Goal: Task Accomplishment & Management: Manage account settings

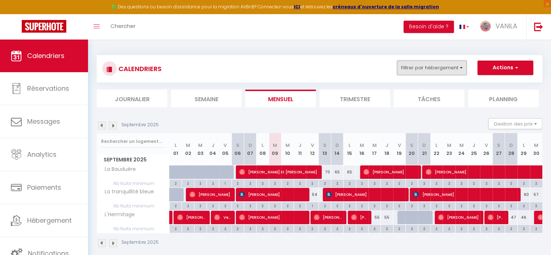
click at [415, 71] on button "Filtrer par hébergement" at bounding box center [432, 68] width 70 height 14
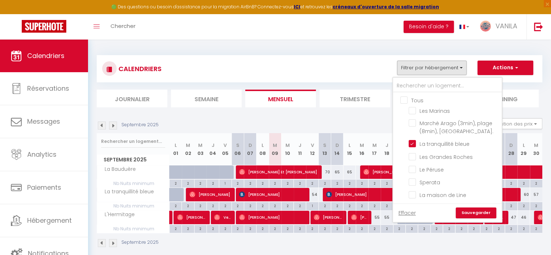
click at [401, 97] on input "Tous" at bounding box center [454, 99] width 109 height 7
checkbox input "true"
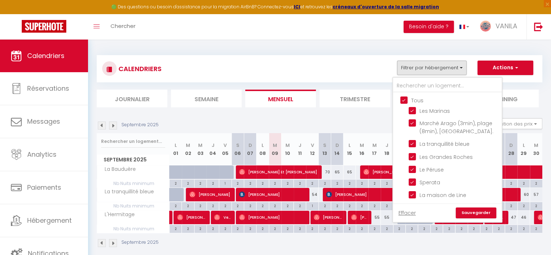
checkbox input "true"
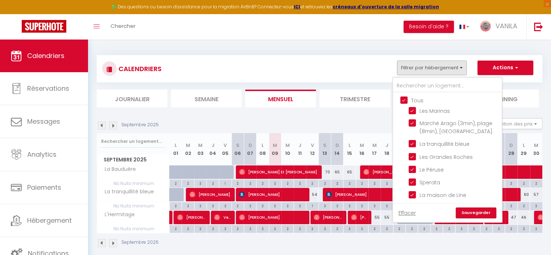
checkbox input "true"
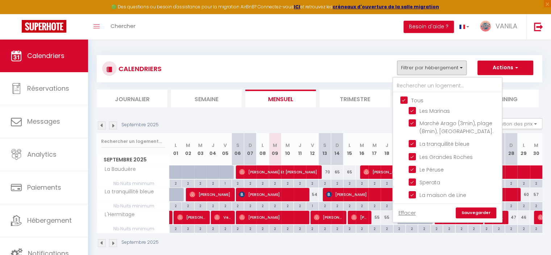
checkbox input "true"
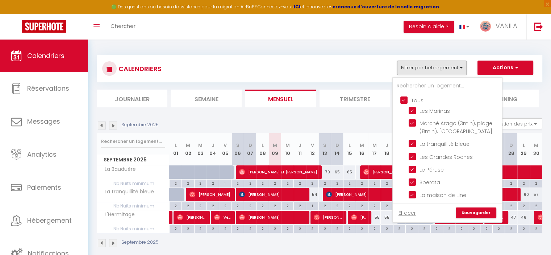
checkbox input "true"
click at [468, 211] on link "Sauvegarder" at bounding box center [476, 212] width 41 height 11
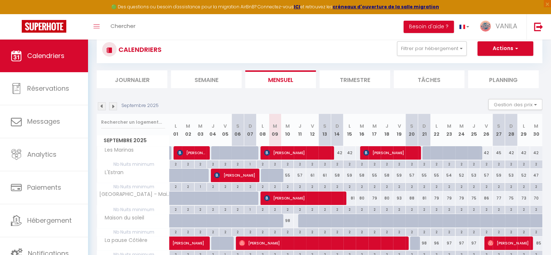
scroll to position [36, 0]
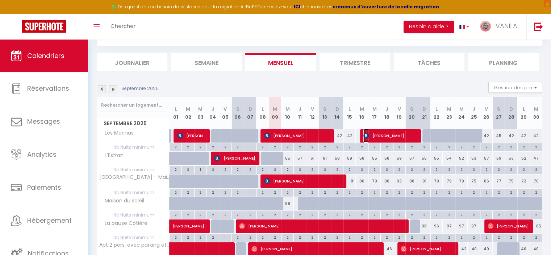
click at [388, 137] on span "[PERSON_NAME]" at bounding box center [389, 136] width 53 height 14
select select "KO"
select select "13636"
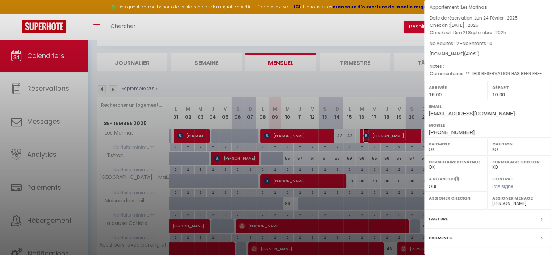
scroll to position [82, 0]
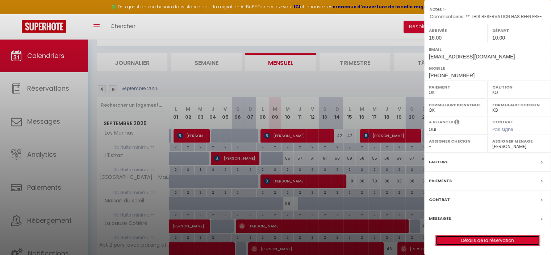
click at [475, 240] on link "Détails de la réservation" at bounding box center [487, 239] width 104 height 9
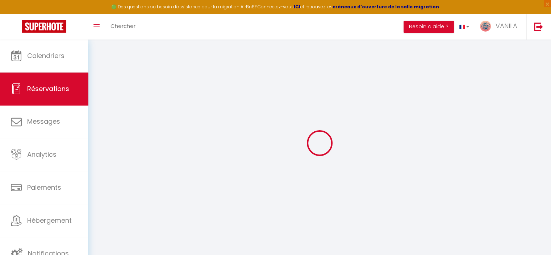
select select
checkbox input "false"
select select
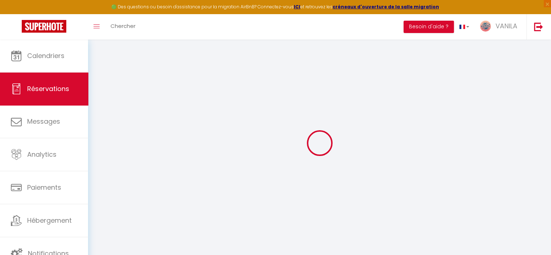
checkbox input "false"
select select
checkbox input "false"
type textarea "** THIS RESERVATION HAS BEEN PRE-PAID ** Reservation has a cancellation grace p…"
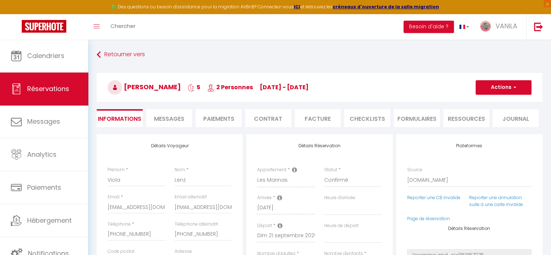
type input "35"
type input "8"
select select
checkbox input "false"
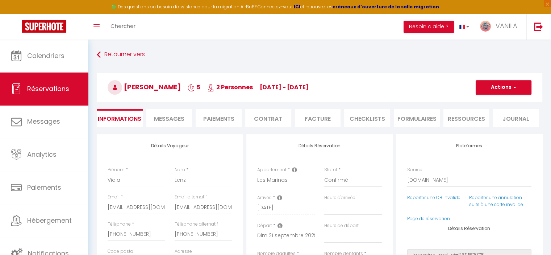
select select "16:00"
select select "10:00"
click at [168, 117] on span "Messages" at bounding box center [169, 118] width 30 height 8
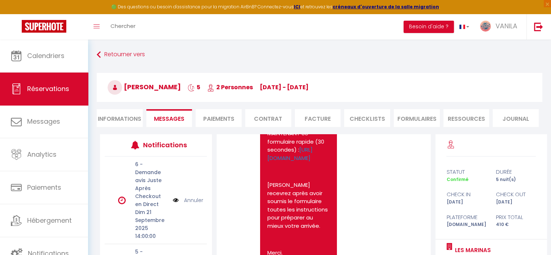
click at [220, 117] on li "Paiements" at bounding box center [219, 118] width 46 height 18
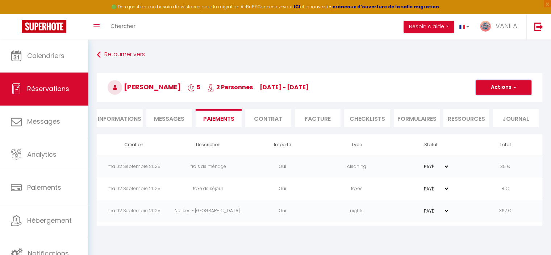
click at [488, 87] on button "Actions" at bounding box center [504, 87] width 56 height 14
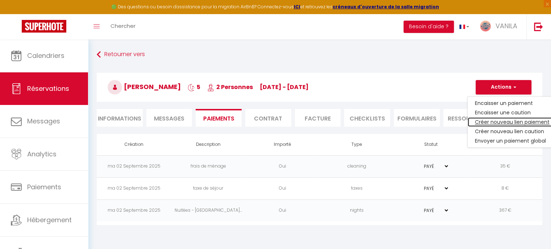
click at [490, 124] on link "Créer nouveau lien paiement" at bounding box center [512, 121] width 89 height 9
select select "nights"
type input "[EMAIL_ADDRESS][DOMAIN_NAME]"
select select "4354"
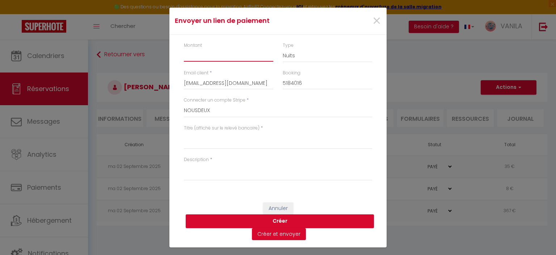
click at [230, 55] on input "Montant" at bounding box center [228, 55] width 89 height 13
type input "29"
click at [296, 53] on select "Nuits Frais de ménage Taxe de séjour [GEOGRAPHIC_DATA]" at bounding box center [327, 56] width 89 height 14
select select "other"
click at [283, 49] on select "Nuits Frais de ménage Taxe de séjour [GEOGRAPHIC_DATA]" at bounding box center [327, 56] width 89 height 14
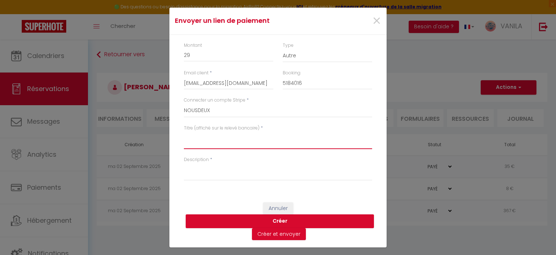
click at [214, 147] on textarea "Titre (affiché sur le relevé bancaire)" at bounding box center [278, 140] width 188 height 17
type textarea "Kit draps & serviettes"
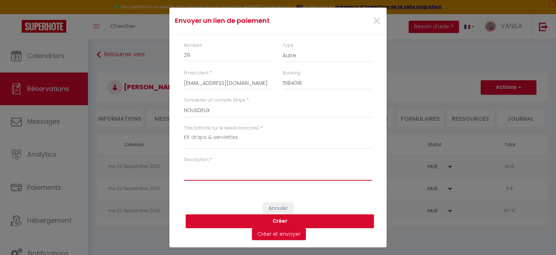
paste textarea "Kit draps & serviettes"
click at [206, 168] on textarea "Kit draps & serviettes (6€x2)" at bounding box center [278, 171] width 188 height 17
type textarea "Kit draps (17€) & serviettes (6€x2)"
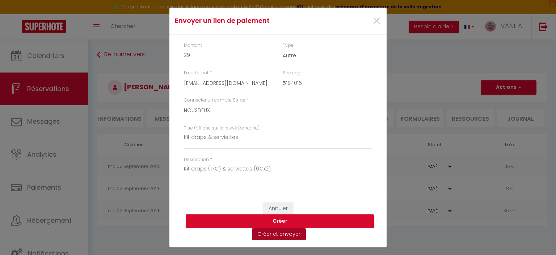
click at [290, 237] on button "Créer et envoyer" at bounding box center [279, 234] width 54 height 12
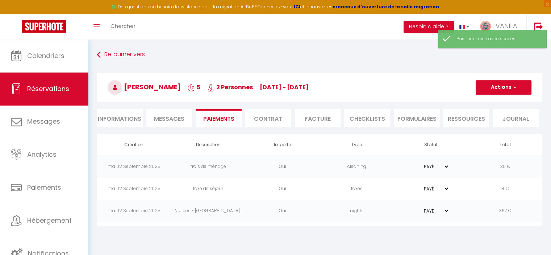
type input "[EMAIL_ADDRESS][DOMAIN_NAME]"
type input "Payment request"
type textarea "Hi, We invite you to click on the link below to make the payment: Title : Kit d…"
select select "0"
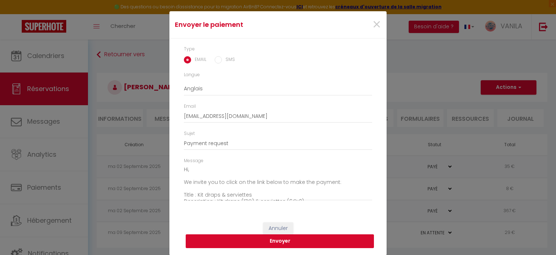
click at [309, 239] on button "Envoyer" at bounding box center [280, 241] width 188 height 14
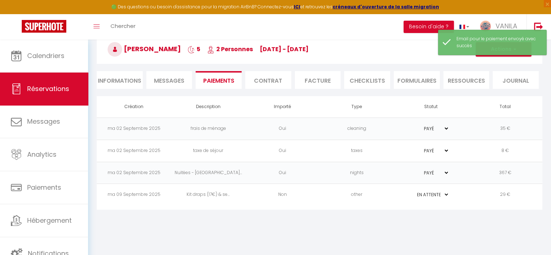
scroll to position [39, 0]
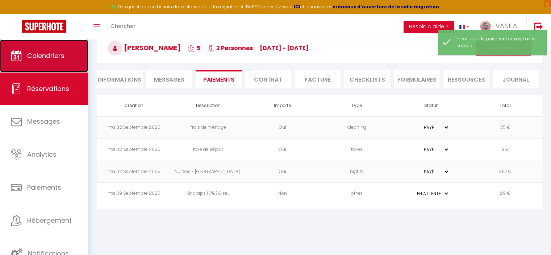
click at [55, 52] on span "Calendriers" at bounding box center [45, 55] width 37 height 9
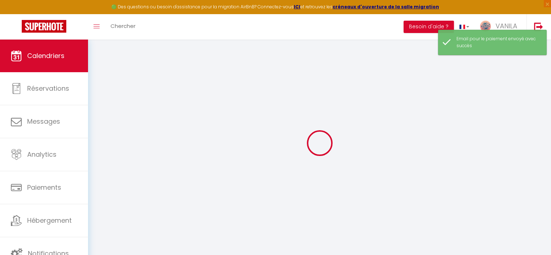
select select
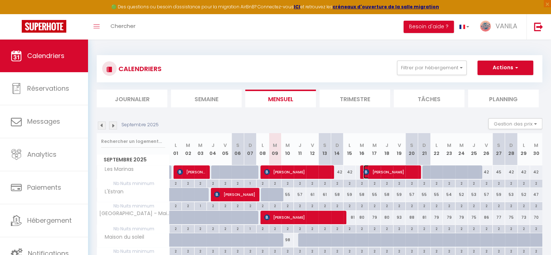
click at [380, 171] on span "[PERSON_NAME]" at bounding box center [389, 172] width 53 height 14
select select "OK"
select select "KO"
select select "1"
select select "0"
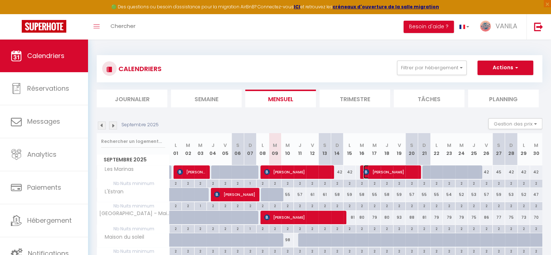
select select "1"
select select
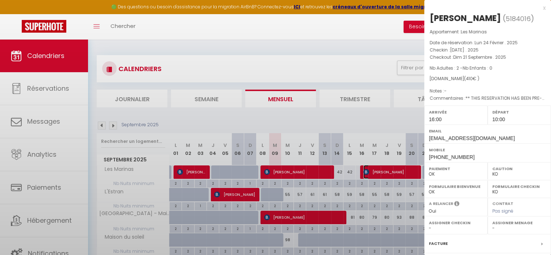
select select "13636"
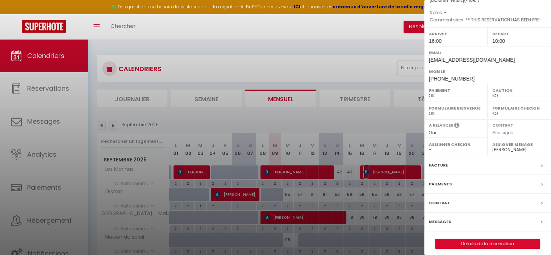
scroll to position [82, 0]
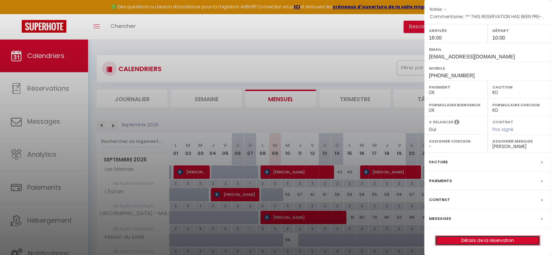
click at [461, 239] on link "Détails de la réservation" at bounding box center [487, 239] width 104 height 9
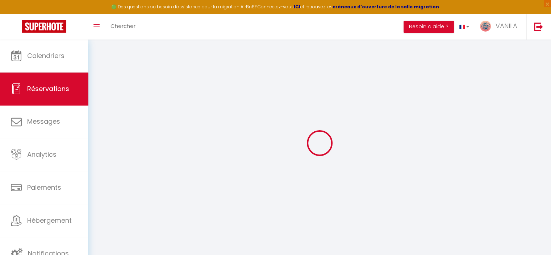
type input "Viola"
type input "Lenz"
type input "[EMAIL_ADDRESS][DOMAIN_NAME]"
type input "[PHONE_NUMBER]"
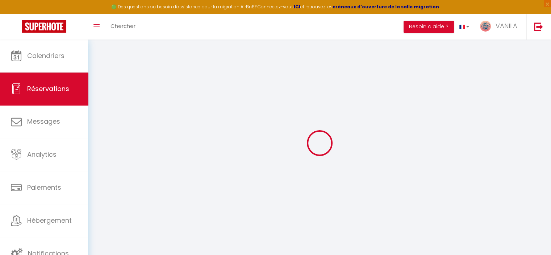
type input "[PHONE_NUMBER]"
type input "40223"
type input "Im Dahlacker 68"
type input "[GEOGRAPHIC_DATA]"
select select "DE"
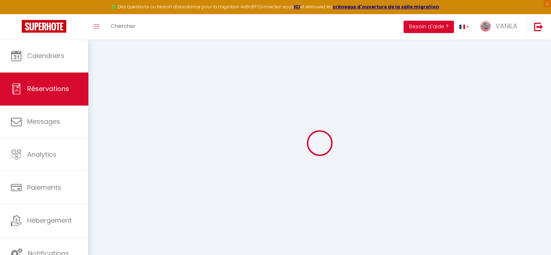
type input "60.3"
type input "5.74"
select select "21821"
select select "1"
select select
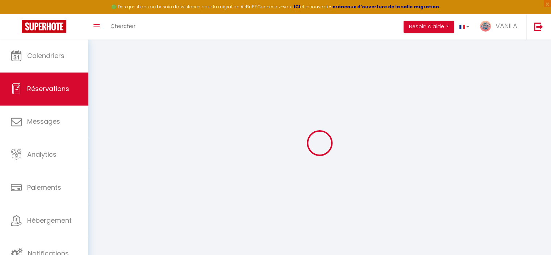
select select
type input "2"
select select "12"
select select
type input "367"
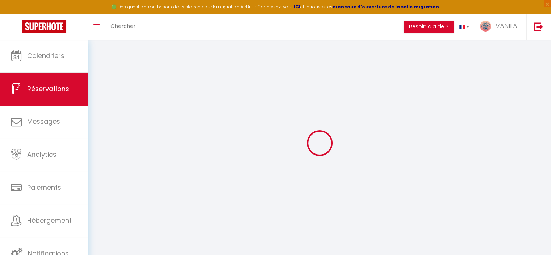
checkbox input "false"
type input "0"
select select "2"
type input "35"
type input "0"
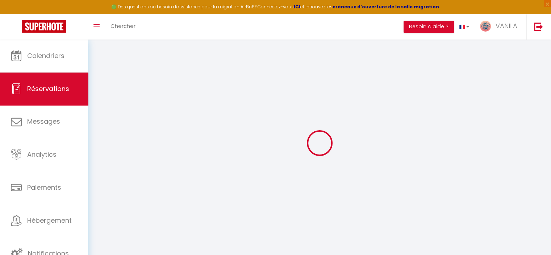
type input "0"
select select
select select "14"
checkbox input "false"
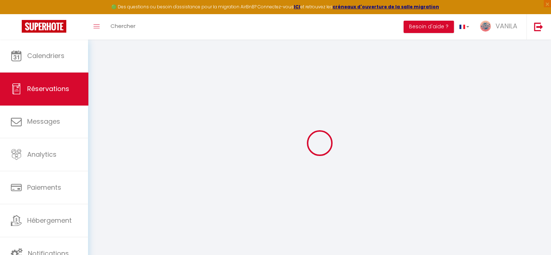
select select
checkbox input "false"
select select
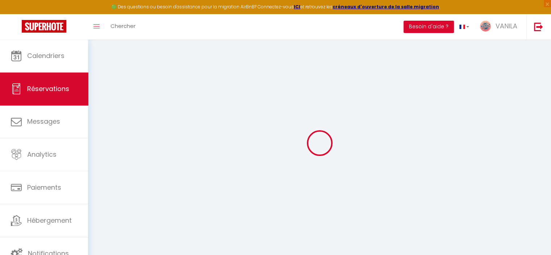
checkbox input "false"
type textarea "** THIS RESERVATION HAS BEEN PRE-PAID ** Reservation has a cancellation grace p…"
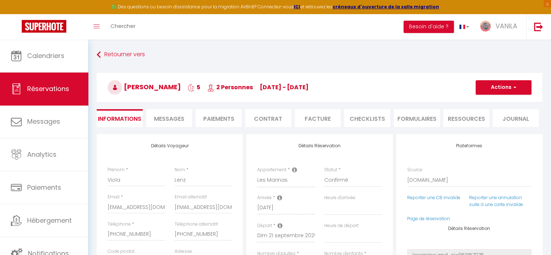
type input "35"
type input "8"
select select
checkbox input "false"
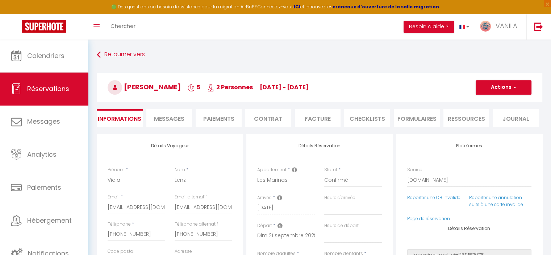
select select "16:00"
select select "10:00"
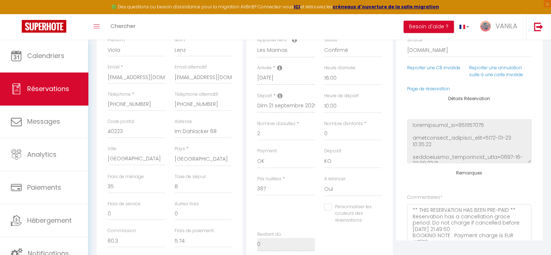
scroll to position [145, 0]
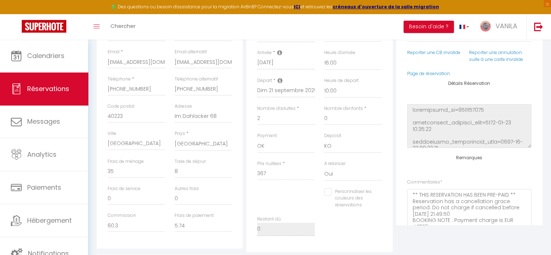
click at [409, 192] on div "Plateformes Source Direct [DOMAIN_NAME] [DOMAIN_NAME] Chalet montagne Expedia G…" at bounding box center [469, 106] width 146 height 235
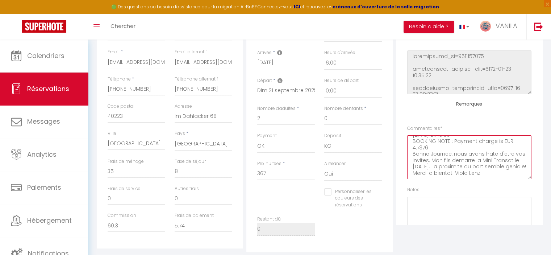
scroll to position [86, 0]
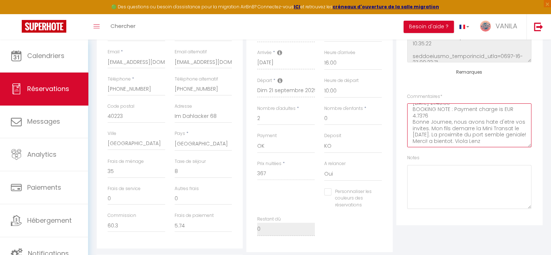
drag, startPoint x: 409, startPoint y: 192, endPoint x: 496, endPoint y: 141, distance: 101.3
click at [496, 141] on textarea "** THIS RESERVATION HAS BEEN PRE-PAID ** Reservation has a cancellation grace p…" at bounding box center [469, 125] width 124 height 44
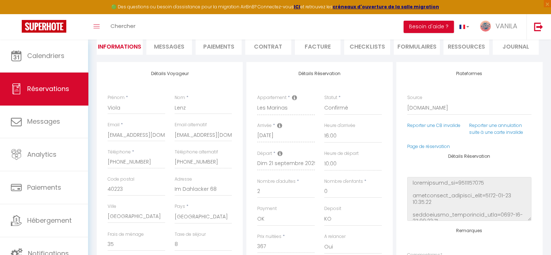
scroll to position [0, 0]
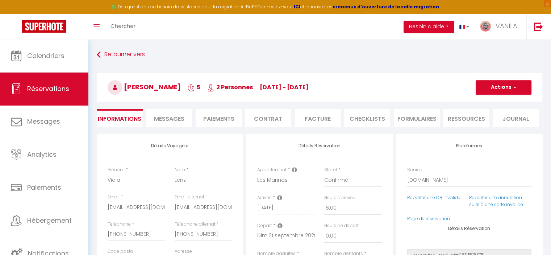
type textarea "ARR : 1 lit double + 2 kits serviettes"
click at [493, 84] on button "Actions" at bounding box center [504, 87] width 56 height 14
click at [489, 101] on link "Enregistrer" at bounding box center [496, 103] width 57 height 9
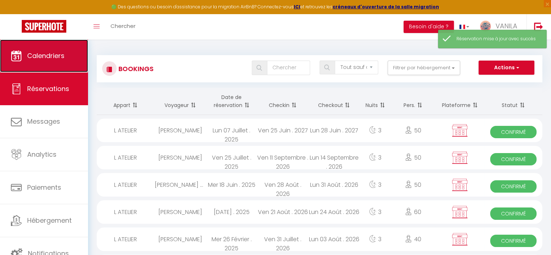
click at [45, 58] on span "Calendriers" at bounding box center [45, 55] width 37 height 9
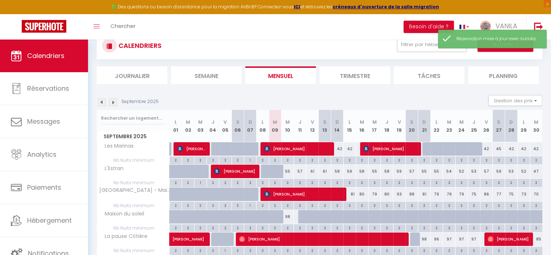
scroll to position [36, 0]
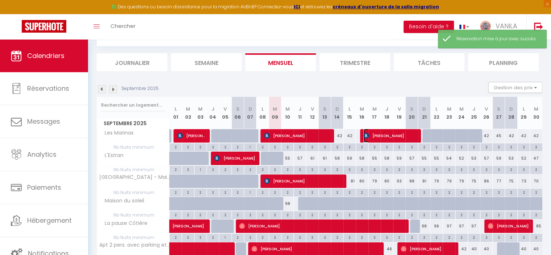
click at [381, 137] on span "[PERSON_NAME]" at bounding box center [389, 136] width 53 height 14
select select "OK"
select select "KO"
select select "1"
select select "0"
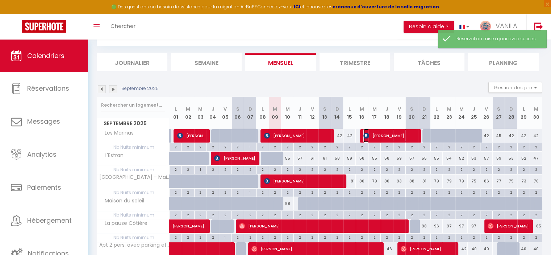
select select "1"
select select
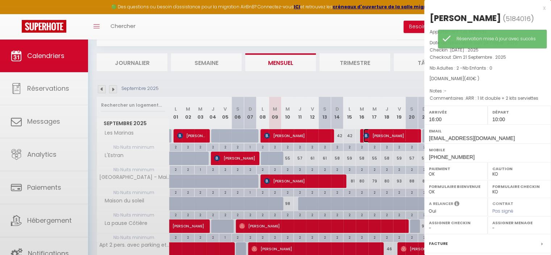
select select "13636"
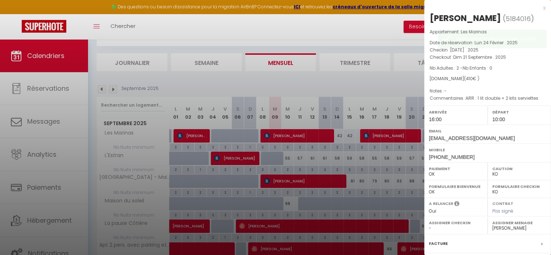
click at [353, 75] on div at bounding box center [275, 127] width 551 height 255
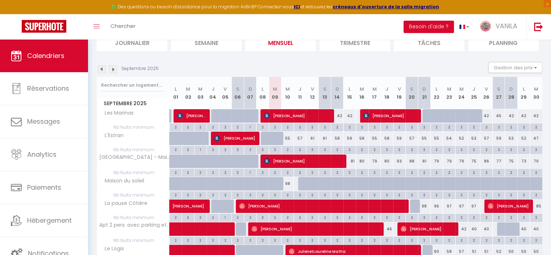
scroll to position [72, 0]
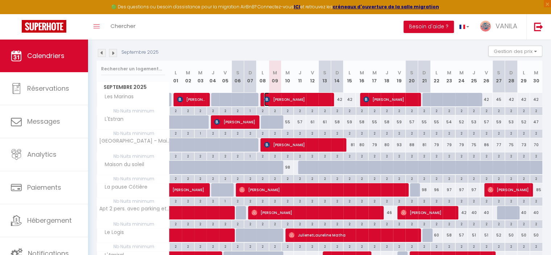
click at [304, 95] on span "[PERSON_NAME]" at bounding box center [297, 99] width 66 height 14
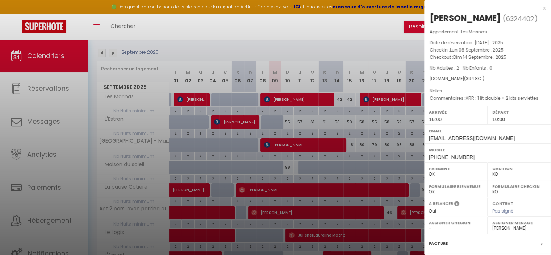
click at [298, 50] on div at bounding box center [275, 127] width 551 height 255
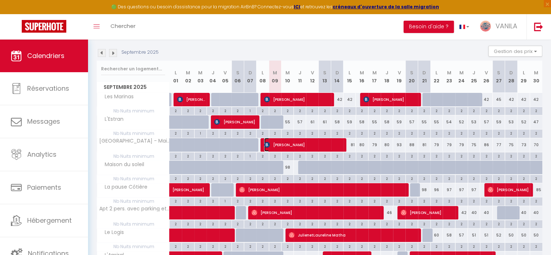
click at [305, 142] on span "[PERSON_NAME]" at bounding box center [303, 145] width 78 height 14
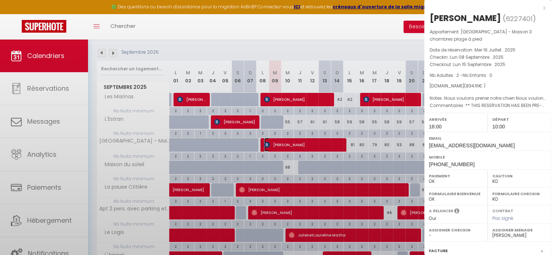
select select "OK"
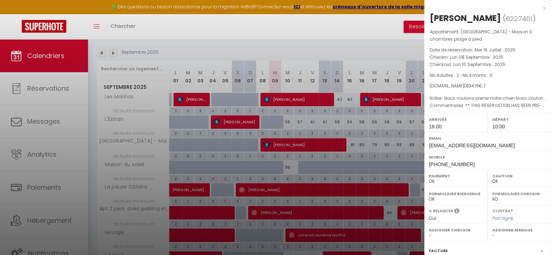
click at [305, 142] on div at bounding box center [275, 127] width 551 height 255
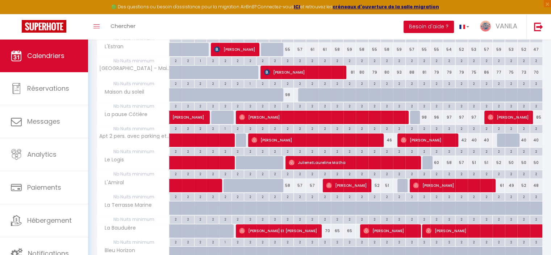
scroll to position [109, 0]
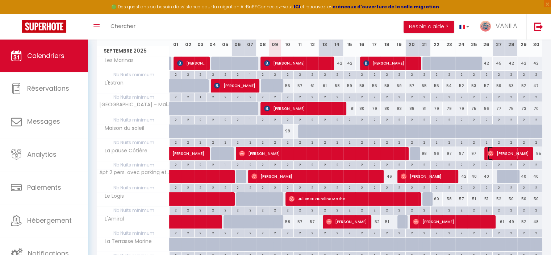
click at [513, 153] on span "[PERSON_NAME]" at bounding box center [508, 153] width 41 height 14
select select "32103"
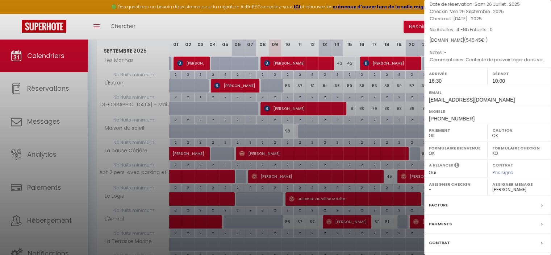
scroll to position [93, 0]
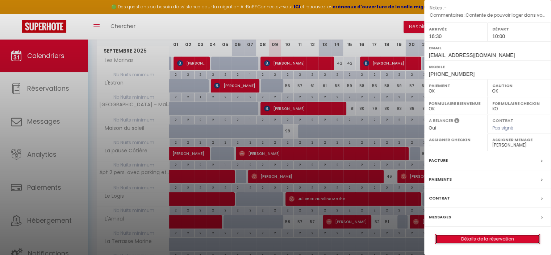
click at [495, 240] on link "Détails de la réservation" at bounding box center [487, 238] width 104 height 9
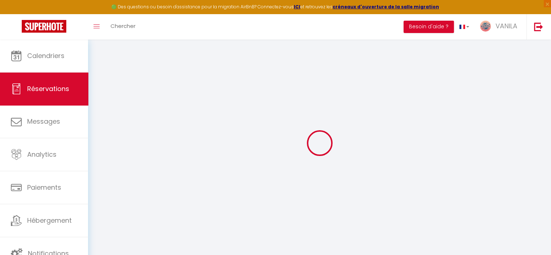
type input "[PERSON_NAME]"
type input "Chardaire"
type input "[EMAIL_ADDRESS][DOMAIN_NAME]"
type input "[PERSON_NAME][EMAIL_ADDRESS][DOMAIN_NAME]"
type input "[PHONE_NUMBER]"
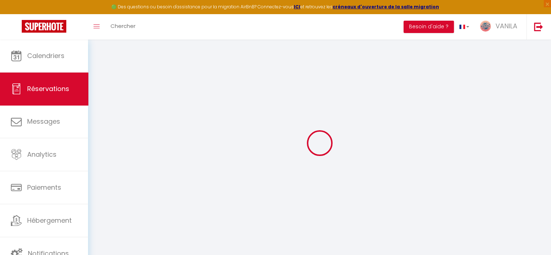
type input "[PHONE_NUMBER]"
select select
type input "19.08"
select select "58666"
select select "1"
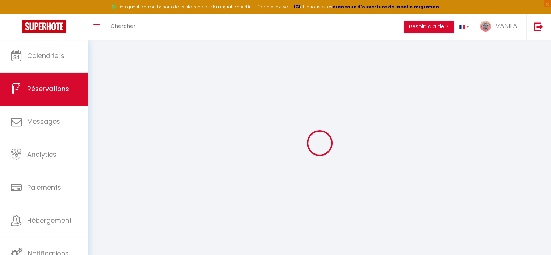
select select
type input "4"
select select "12"
select select
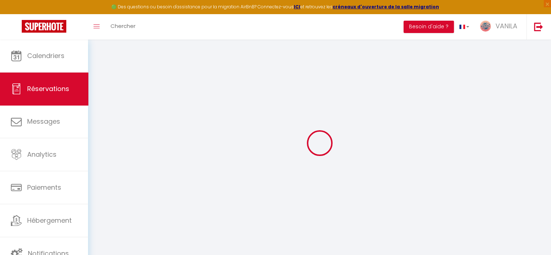
type input "375"
checkbox input "false"
type input "0"
select select "1"
type input "80"
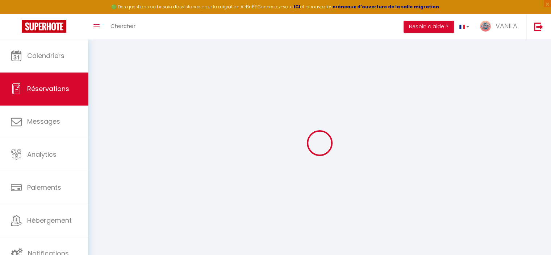
type input "0"
select select
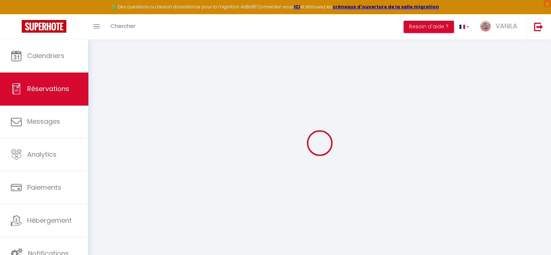
select select "15"
checkbox input "false"
select select
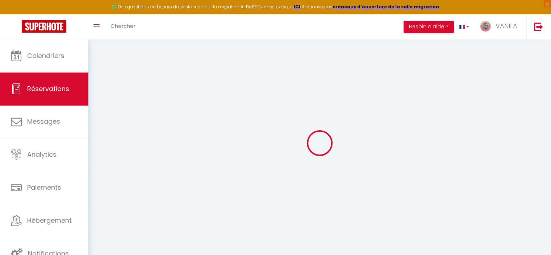
checkbox input "false"
select select
checkbox input "false"
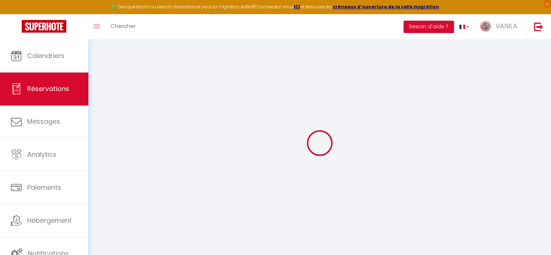
type textarea "Contente de pouvoir loger dans votre maison"
select select
type input "140"
type input "30.45"
select select
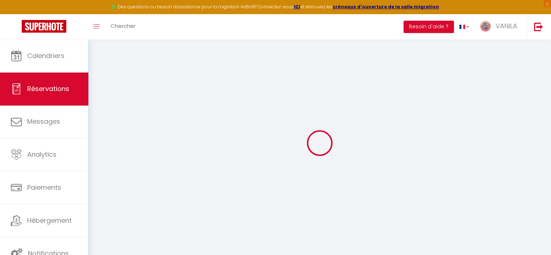
select select
checkbox input "false"
select select
checkbox input "false"
select select "16:30"
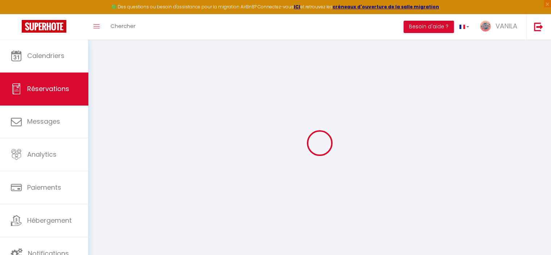
select select "10:00"
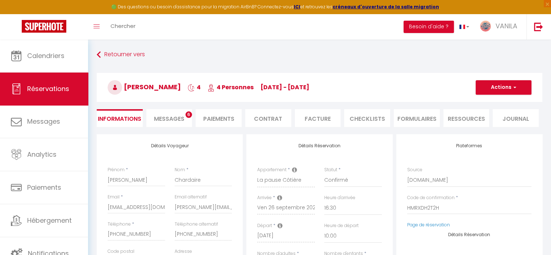
click at [169, 118] on span "Messages" at bounding box center [169, 118] width 30 height 8
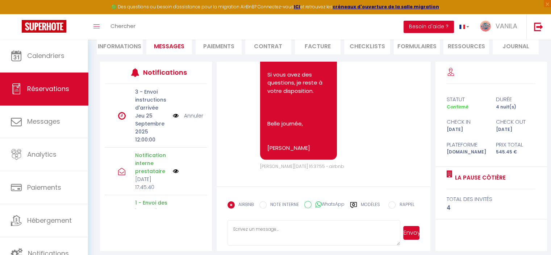
scroll to position [903, 0]
click at [95, 47] on div "Retourner vers [PERSON_NAME] 4 4 Personnes [DATE] - [DATE] Actions Enregistrer …" at bounding box center [319, 19] width 455 height 86
click at [110, 47] on li "Informations" at bounding box center [120, 46] width 46 height 18
select select
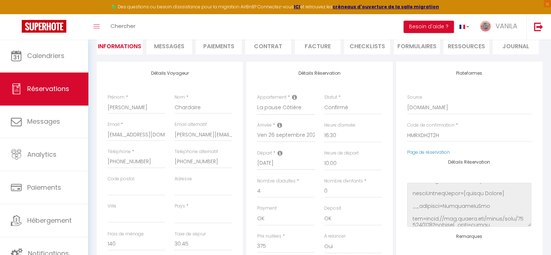
scroll to position [91, 0]
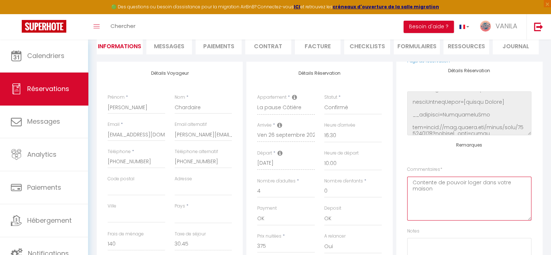
drag, startPoint x: 409, startPoint y: 177, endPoint x: 471, endPoint y: 209, distance: 70.3
click at [471, 208] on textarea "Contente de pouvoir loger dans votre maison" at bounding box center [469, 198] width 124 height 44
type textarea "ARR : 2 lits doubles + 4 kits serviettes"
select select
checkbox input "false"
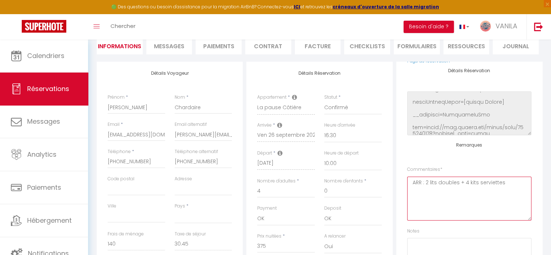
select select
checkbox input "false"
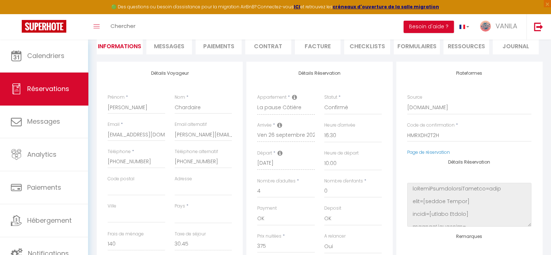
scroll to position [0, 0]
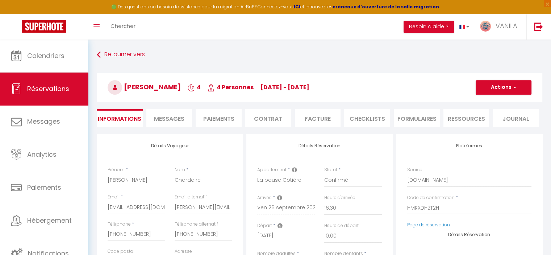
type textarea "ARR : 2 lits doubles + 4 kits serviettes"
click at [499, 88] on button "Actions" at bounding box center [504, 87] width 56 height 14
click at [490, 101] on link "Enregistrer" at bounding box center [496, 103] width 57 height 9
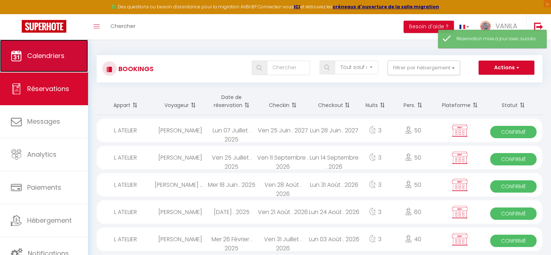
click at [40, 58] on span "Calendriers" at bounding box center [45, 55] width 37 height 9
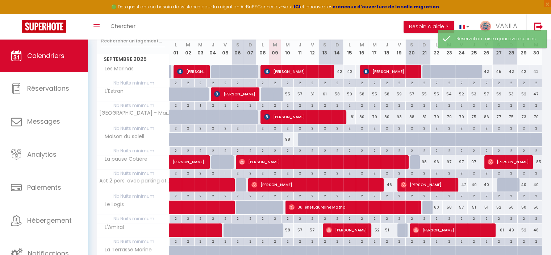
scroll to position [109, 0]
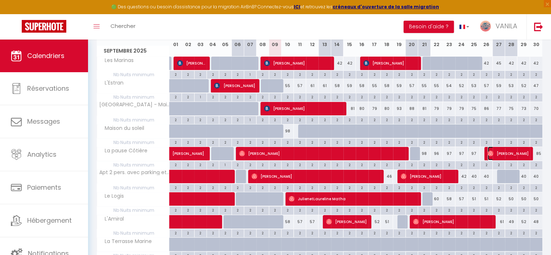
click at [504, 152] on span "[PERSON_NAME]" at bounding box center [508, 153] width 41 height 14
select select "OK"
select select "1"
select select "0"
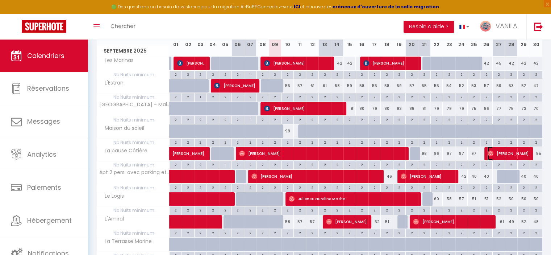
select select "1"
select select
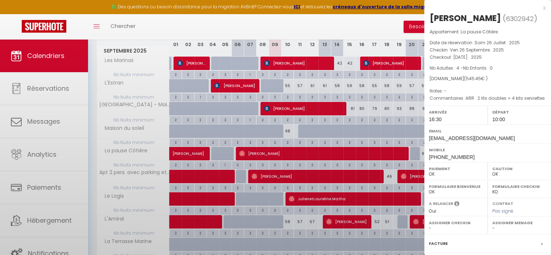
select select "32103"
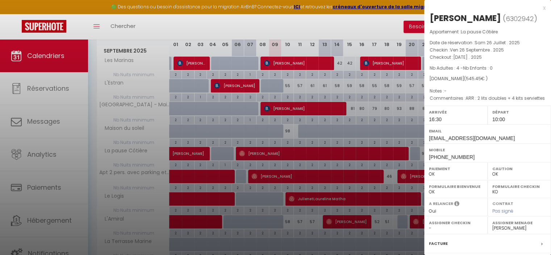
click at [402, 155] on div at bounding box center [275, 127] width 551 height 255
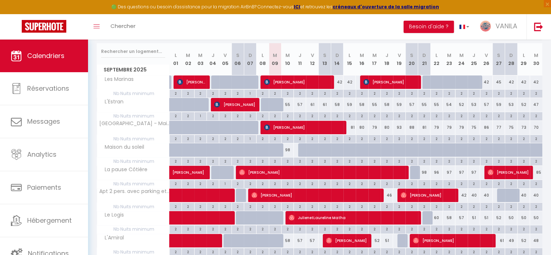
scroll to position [72, 0]
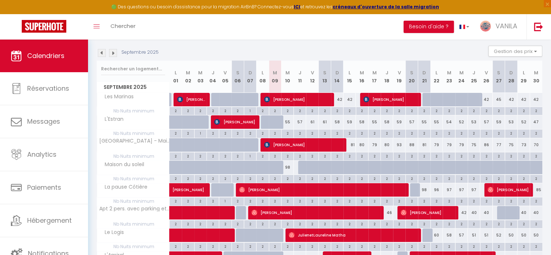
click at [416, 191] on div at bounding box center [416, 190] width 12 height 14
type input "101"
select select "1"
type input "Sam 20 Septembre 2025"
type input "Dim 21 Septembre 2025"
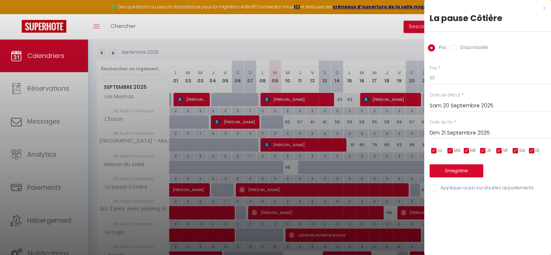
click at [471, 42] on div "Prix Disponibilité" at bounding box center [487, 44] width 127 height 24
click at [470, 43] on div "Prix Disponibilité" at bounding box center [487, 44] width 127 height 24
click at [468, 47] on label "Disponibilité" at bounding box center [472, 48] width 31 height 8
click at [457, 47] on input "Disponibilité" at bounding box center [453, 47] width 7 height 7
radio input "true"
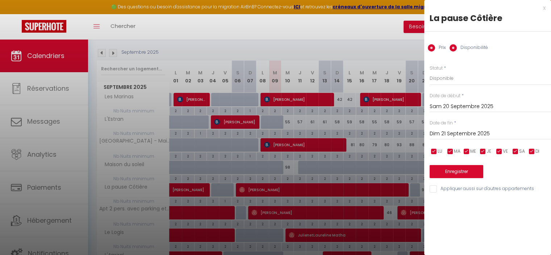
radio input "false"
click at [454, 82] on select "Disponible Indisponible" at bounding box center [490, 78] width 121 height 14
select select "0"
click at [430, 71] on select "Disponible Indisponible" at bounding box center [490, 78] width 121 height 14
click at [448, 133] on input "Dim 21 Septembre 2025" at bounding box center [490, 133] width 121 height 9
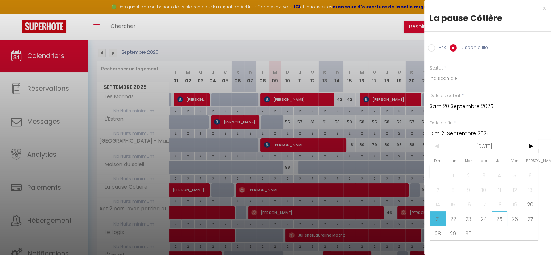
click at [494, 220] on span "25" at bounding box center [500, 218] width 16 height 14
type input "Jeu 25 Septembre 2025"
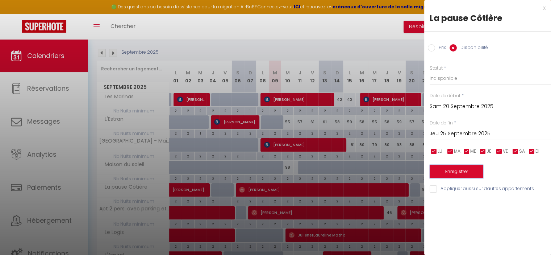
click at [452, 171] on button "Enregistrer" at bounding box center [457, 171] width 54 height 13
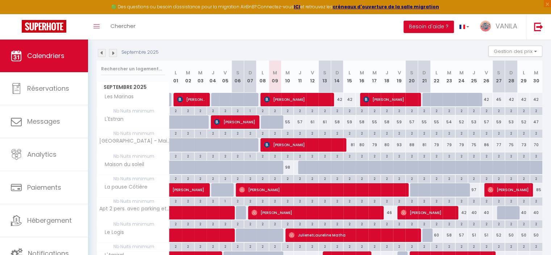
click at [474, 189] on div "97" at bounding box center [474, 189] width 12 height 13
select select "1"
type input "Jeu 25 Septembre 2025"
type input "Ven 26 Septembre 2025"
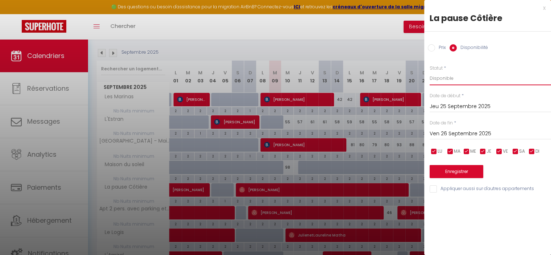
click at [440, 79] on select "Disponible Indisponible" at bounding box center [490, 78] width 121 height 14
select select "0"
click at [430, 71] on select "Disponible Indisponible" at bounding box center [490, 78] width 121 height 14
click at [443, 172] on button "Enregistrer" at bounding box center [457, 171] width 54 height 13
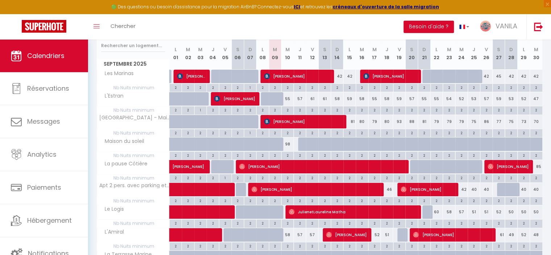
scroll to position [109, 0]
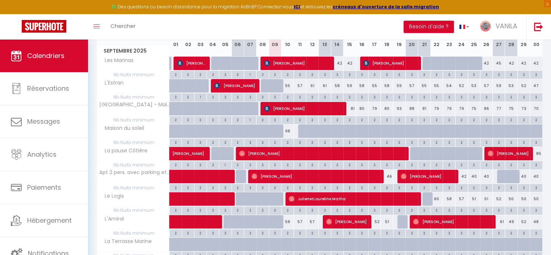
click at [429, 198] on div at bounding box center [428, 199] width 12 height 14
select select "1"
type input "Dim 21 Septembre 2025"
type input "Lun 22 Septembre 2025"
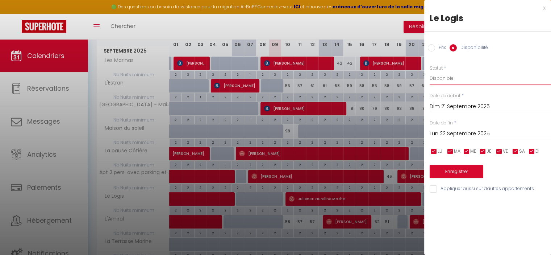
click at [443, 79] on select "Disponible Indisponible" at bounding box center [490, 78] width 121 height 14
select select "0"
click at [430, 71] on select "Disponible Indisponible" at bounding box center [490, 78] width 121 height 14
click at [442, 136] on input "Lun 22 Septembre 2025" at bounding box center [490, 133] width 121 height 9
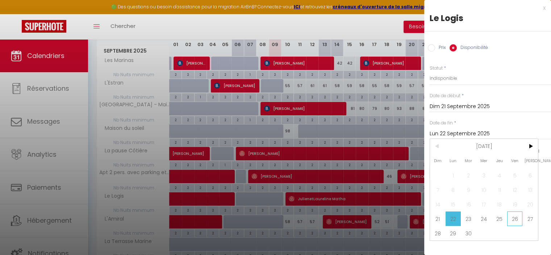
click at [514, 216] on span "26" at bounding box center [515, 218] width 16 height 14
type input "Ven 26 Septembre 2025"
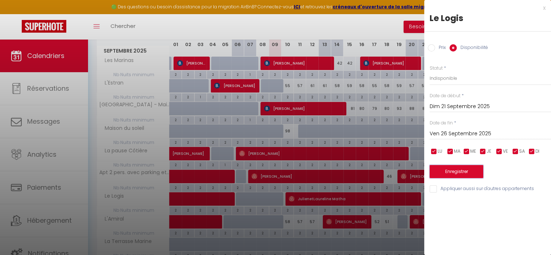
click at [459, 173] on button "Enregistrer" at bounding box center [457, 171] width 54 height 13
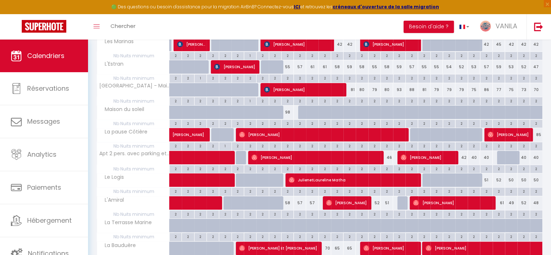
scroll to position [145, 0]
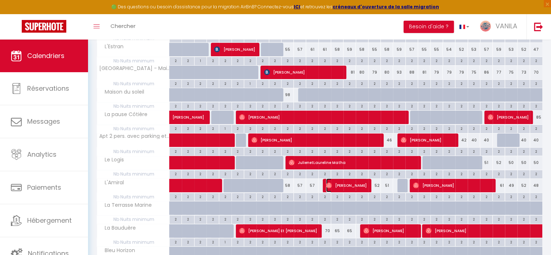
click at [342, 182] on span "[PERSON_NAME]" at bounding box center [346, 185] width 41 height 14
select select "13718"
select select "31195"
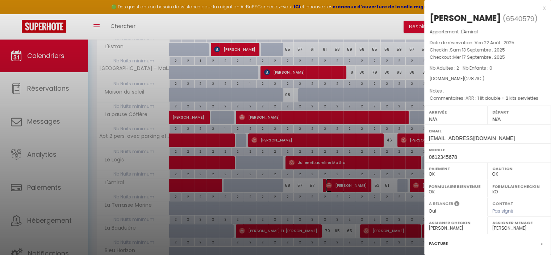
scroll to position [82, 0]
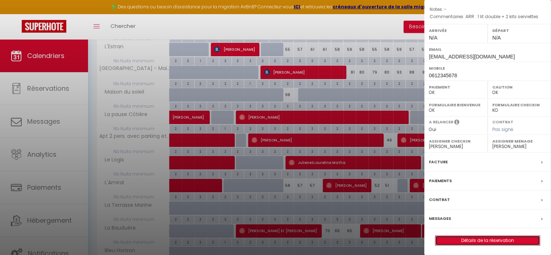
click at [483, 237] on link "Détails de la réservation" at bounding box center [487, 239] width 104 height 9
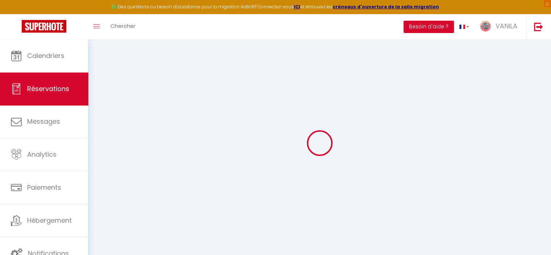
type input "[PERSON_NAME]"
type input "MACQUART"
type input "[EMAIL_ADDRESS][DOMAIN_NAME]"
type input "0612345678"
select select
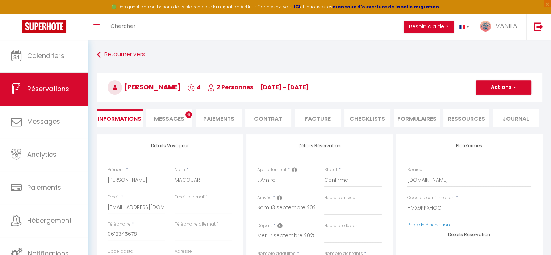
click at [226, 121] on li "Paiements" at bounding box center [219, 118] width 46 height 18
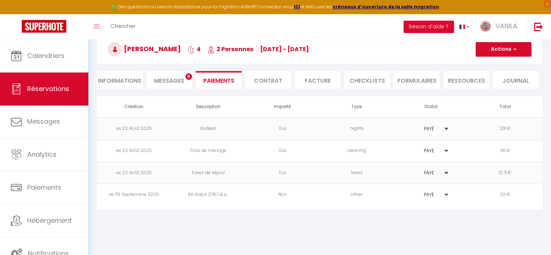
scroll to position [39, 0]
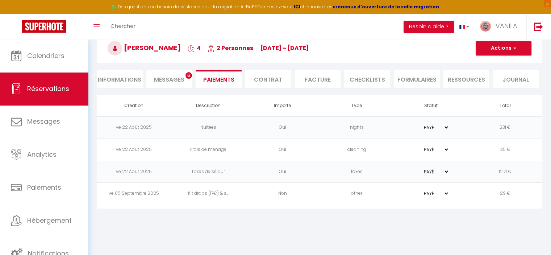
click at [168, 81] on span "Messages" at bounding box center [169, 79] width 30 height 8
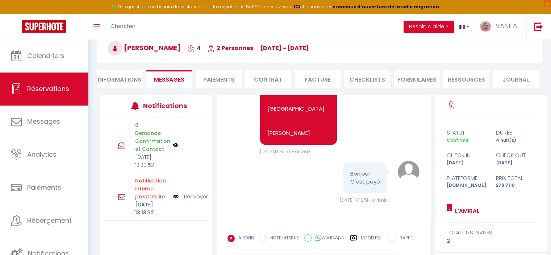
scroll to position [1000, 0]
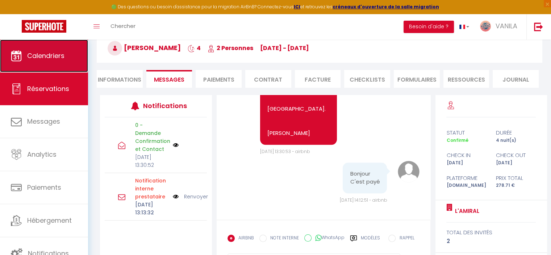
click at [58, 59] on span "Calendriers" at bounding box center [45, 55] width 37 height 9
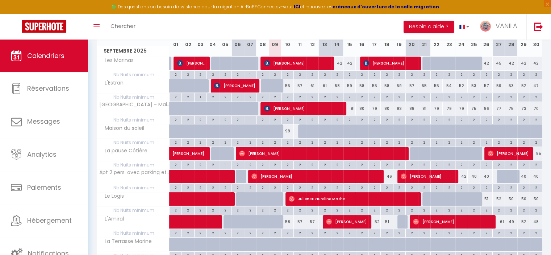
scroll to position [145, 0]
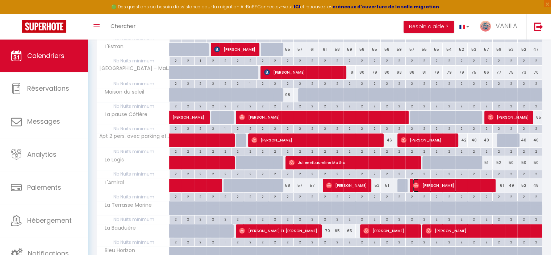
click at [423, 185] on span "[PERSON_NAME]" at bounding box center [452, 185] width 78 height 14
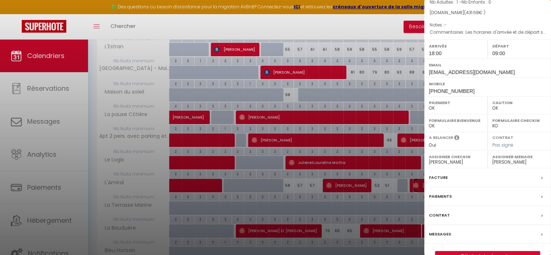
scroll to position [93, 0]
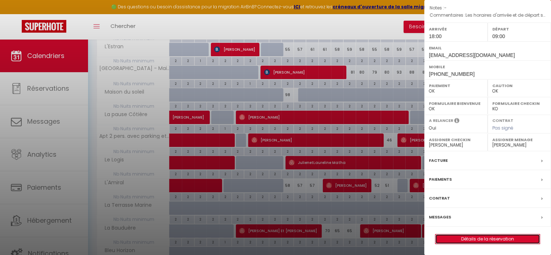
click at [467, 238] on link "Détails de la réservation" at bounding box center [487, 238] width 104 height 9
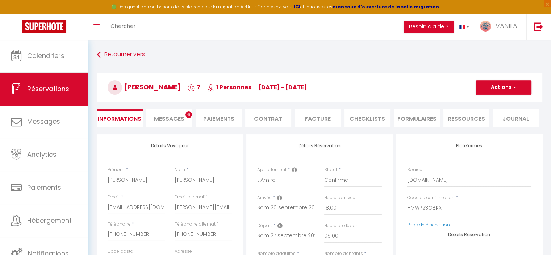
click at [168, 118] on span "Messages" at bounding box center [169, 118] width 30 height 8
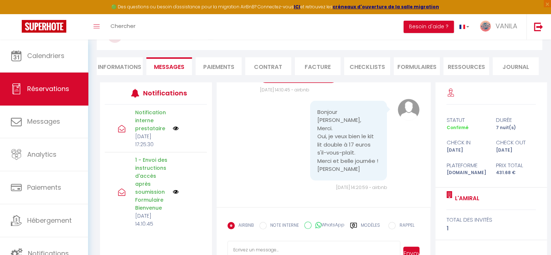
scroll to position [72, 0]
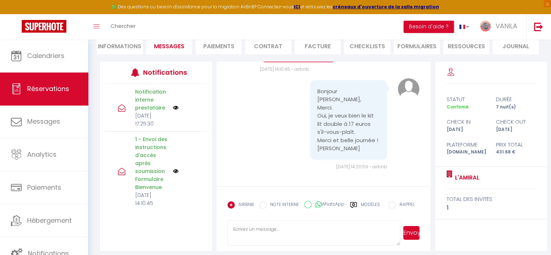
click at [221, 47] on li "Paiements" at bounding box center [219, 46] width 46 height 18
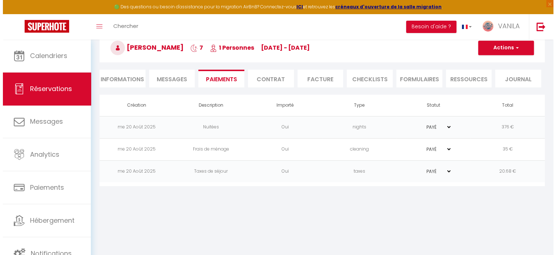
scroll to position [39, 0]
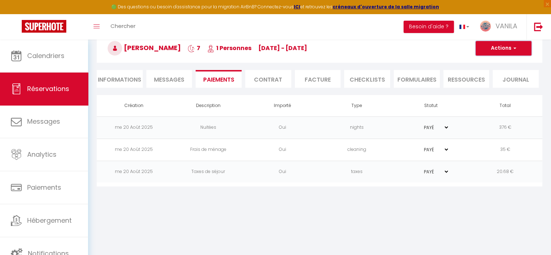
click at [516, 50] on button "Actions" at bounding box center [504, 48] width 56 height 14
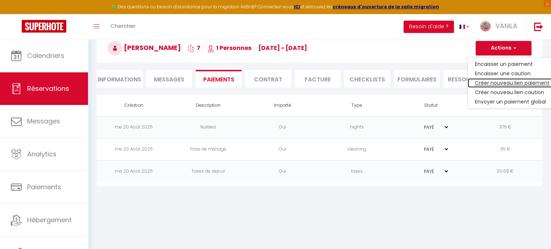
click at [506, 82] on link "Créer nouveau lien paiement" at bounding box center [512, 82] width 89 height 9
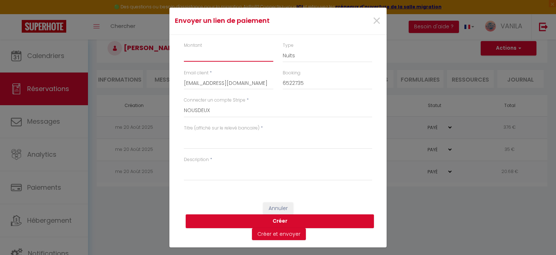
click at [195, 52] on input "Montant" at bounding box center [228, 55] width 89 height 13
click at [294, 53] on select "Nuits Frais de ménage Taxe de séjour [GEOGRAPHIC_DATA]" at bounding box center [327, 56] width 89 height 14
click at [283, 49] on select "Nuits Frais de ménage Taxe de séjour [GEOGRAPHIC_DATA]" at bounding box center [327, 56] width 89 height 14
click at [212, 138] on textarea "Titre (affiché sur le relevé bancaire)" at bounding box center [278, 140] width 188 height 17
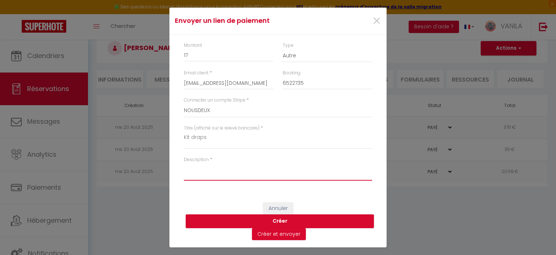
paste textarea "Kit draps"
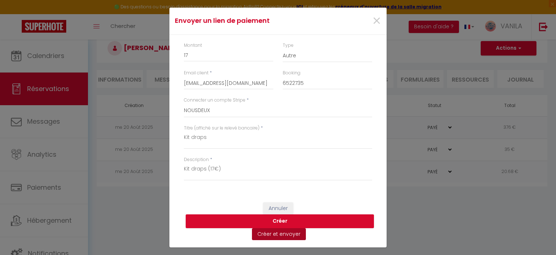
click at [289, 233] on button "Créer et envoyer" at bounding box center [279, 234] width 54 height 12
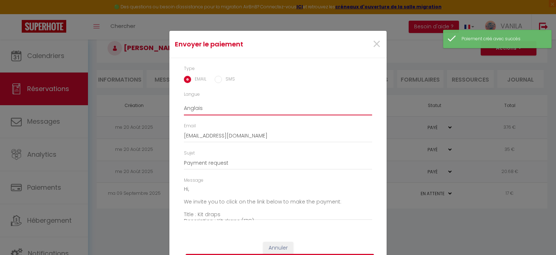
click at [236, 112] on select "Anglais Français Espagnol Portugais" at bounding box center [278, 108] width 188 height 14
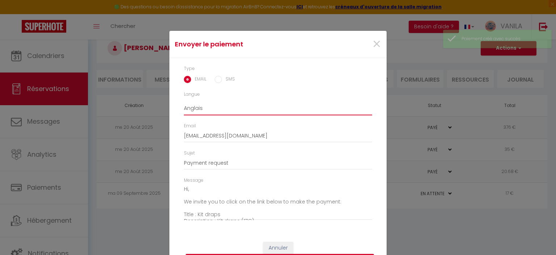
click at [184, 101] on select "Anglais Français Espagnol Portugais" at bounding box center [278, 108] width 188 height 14
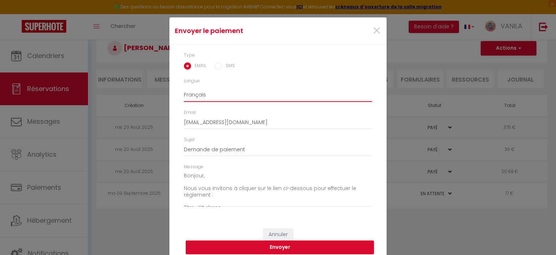
scroll to position [20, 0]
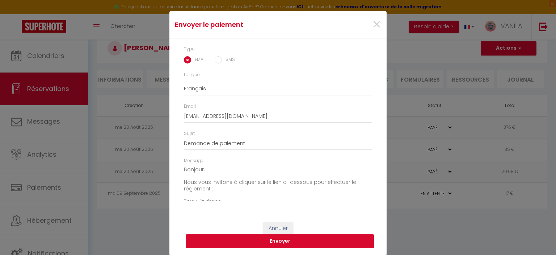
click at [265, 239] on button "Envoyer" at bounding box center [280, 241] width 188 height 14
click at [375, 24] on span "×" at bounding box center [376, 25] width 9 height 22
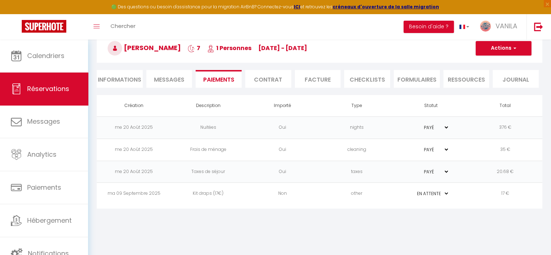
click at [180, 77] on span "Messages" at bounding box center [169, 79] width 30 height 8
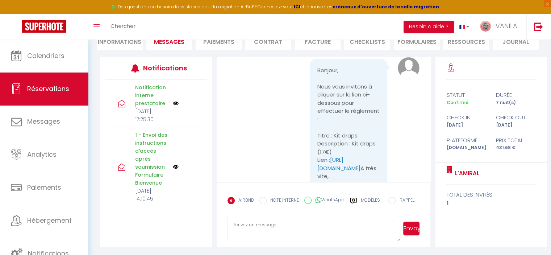
scroll to position [1552, 0]
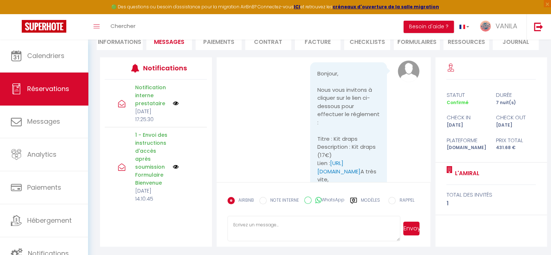
click at [219, 45] on li "Paiements" at bounding box center [219, 41] width 46 height 18
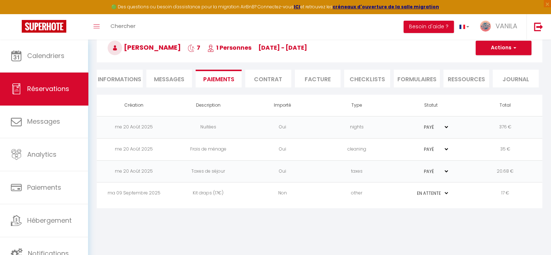
scroll to position [39, 0]
click at [142, 194] on td "ma 09 Septembre 2025" at bounding box center [134, 194] width 74 height 22
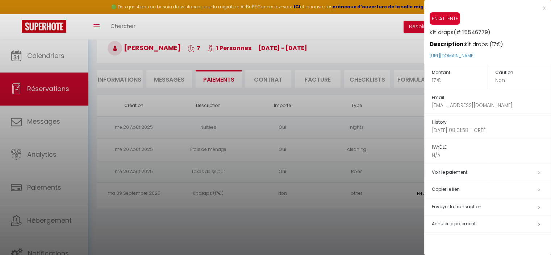
click at [434, 188] on h5 "Copier le lien" at bounding box center [491, 189] width 119 height 8
click at [120, 78] on div at bounding box center [275, 127] width 551 height 255
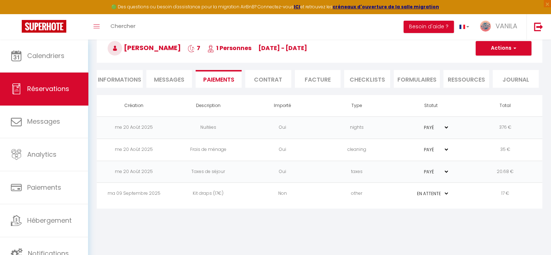
click at [120, 78] on li "Informations" at bounding box center [120, 79] width 46 height 18
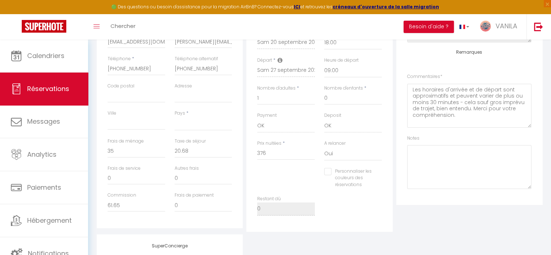
scroll to position [148, 0]
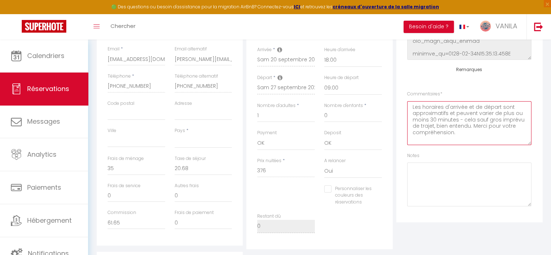
drag, startPoint x: 412, startPoint y: 101, endPoint x: 470, endPoint y: 145, distance: 73.0
click at [470, 145] on div "Remarques Commentaires * Les horaires d'arrivée et de départ sont approximatifs…" at bounding box center [469, 136] width 124 height 139
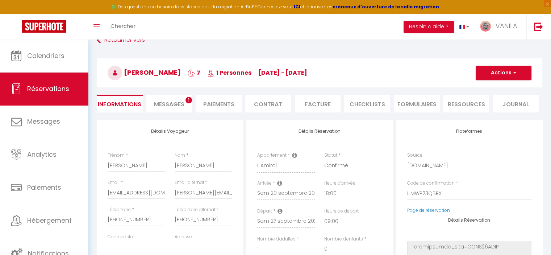
scroll to position [0, 0]
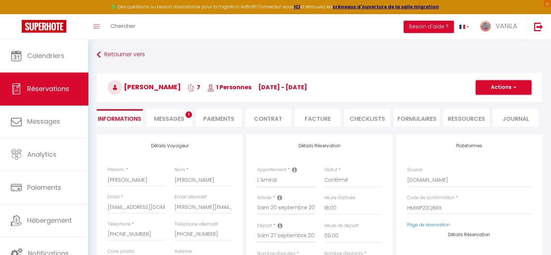
click at [493, 87] on button "Actions" at bounding box center [504, 87] width 56 height 14
click at [488, 101] on link "Enregistrer" at bounding box center [496, 103] width 57 height 9
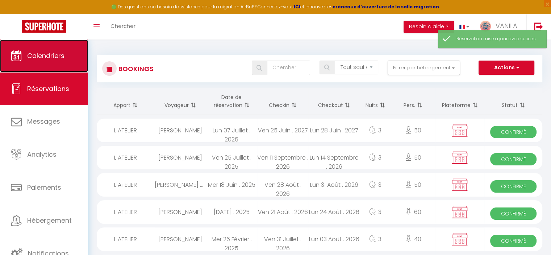
click at [58, 60] on span "Calendriers" at bounding box center [45, 55] width 37 height 9
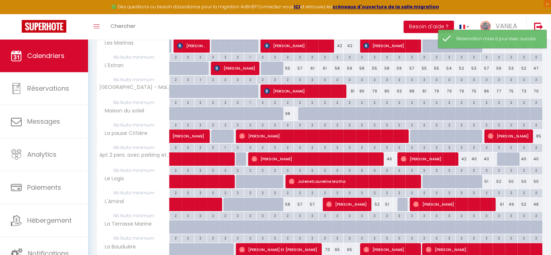
scroll to position [145, 0]
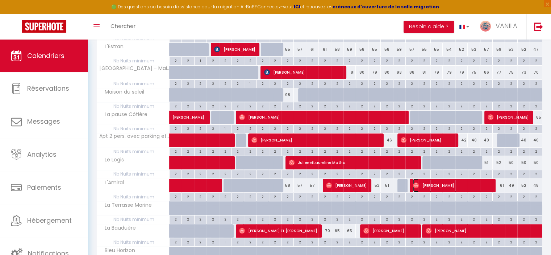
click at [438, 184] on span "[PERSON_NAME]" at bounding box center [452, 185] width 78 height 14
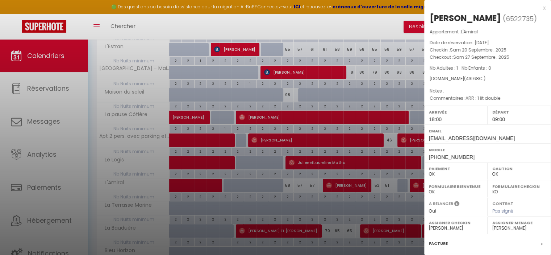
click at [411, 186] on div at bounding box center [275, 127] width 551 height 255
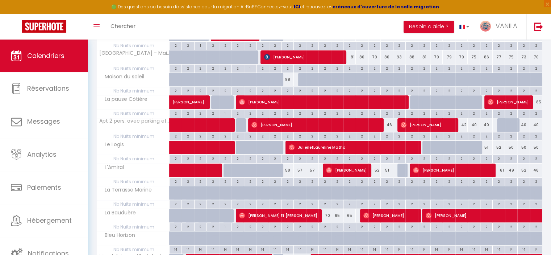
scroll to position [181, 0]
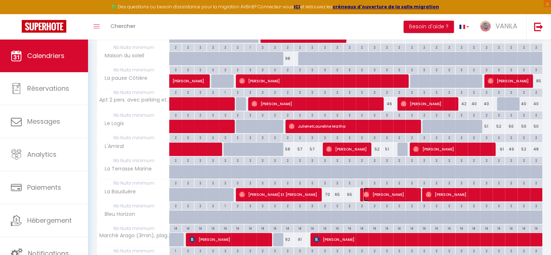
click at [388, 191] on span "[PERSON_NAME]" at bounding box center [389, 194] width 53 height 14
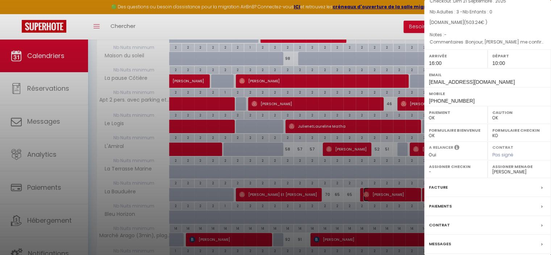
scroll to position [82, 0]
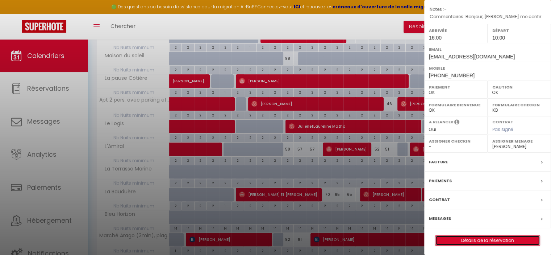
click at [467, 239] on link "Détails de la réservation" at bounding box center [487, 239] width 104 height 9
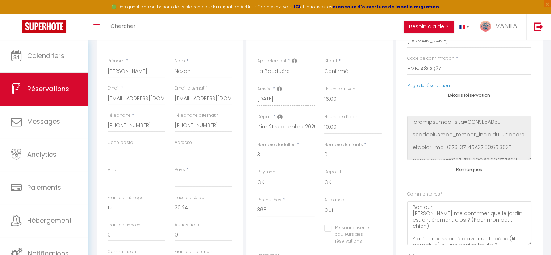
scroll to position [72, 0]
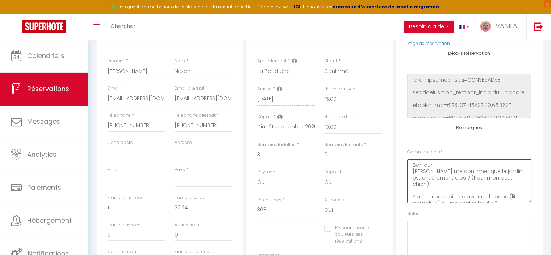
drag, startPoint x: 412, startPoint y: 166, endPoint x: 445, endPoint y: 195, distance: 43.6
click at [445, 195] on textarea "Bonjour, [PERSON_NAME] me confirmer que le jardin est entièrement clos ? (Pour …" at bounding box center [469, 181] width 124 height 44
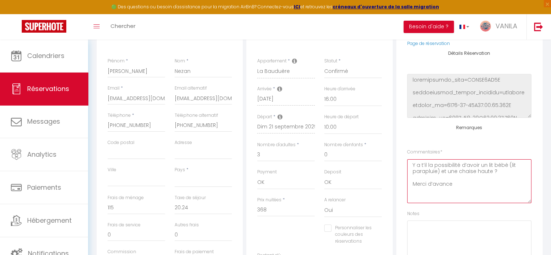
drag, startPoint x: 419, startPoint y: 160, endPoint x: 471, endPoint y: 191, distance: 60.2
click at [471, 191] on textarea "Y a t’il la possibilité d’avoir un lit bébé (lit parapluie) et une chaise haute…" at bounding box center [469, 181] width 124 height 44
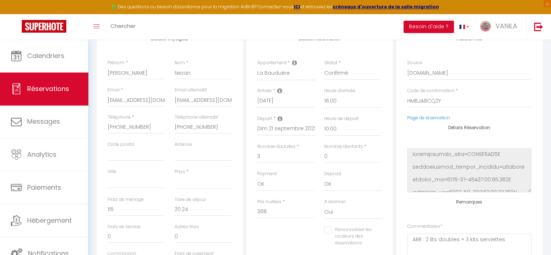
scroll to position [109, 0]
click at [201, 185] on select "[GEOGRAPHIC_DATA] [GEOGRAPHIC_DATA] [GEOGRAPHIC_DATA] [GEOGRAPHIC_DATA] [GEOGRA…" at bounding box center [204, 180] width 58 height 14
click at [175, 173] on select "[GEOGRAPHIC_DATA] [GEOGRAPHIC_DATA] [GEOGRAPHIC_DATA] [GEOGRAPHIC_DATA] [GEOGRA…" at bounding box center [204, 180] width 58 height 14
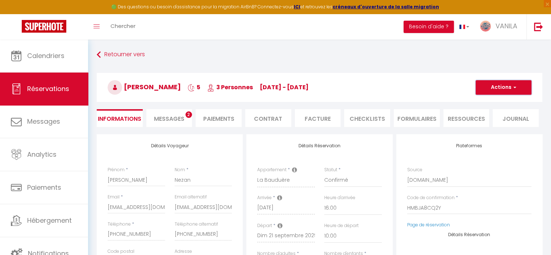
click at [505, 87] on button "Actions" at bounding box center [504, 87] width 56 height 14
click at [483, 103] on link "Enregistrer" at bounding box center [496, 103] width 57 height 9
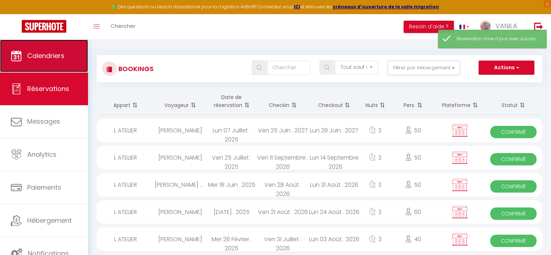
click at [58, 65] on link "Calendriers" at bounding box center [44, 55] width 88 height 33
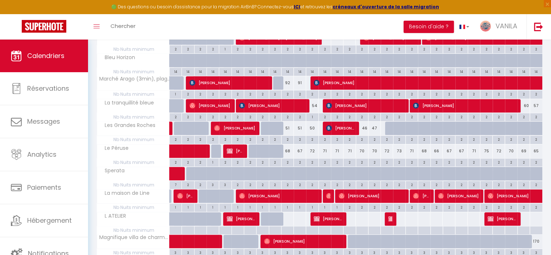
scroll to position [254, 0]
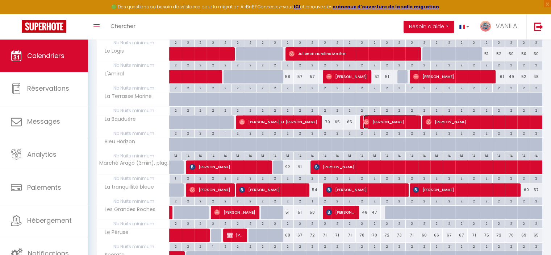
click at [366, 119] on img at bounding box center [366, 122] width 6 height 6
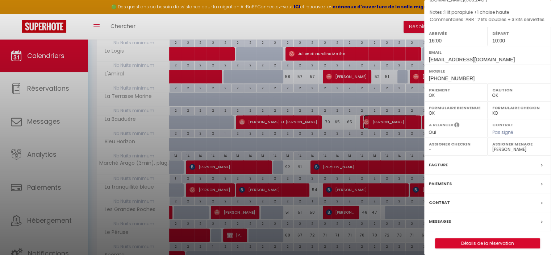
scroll to position [82, 0]
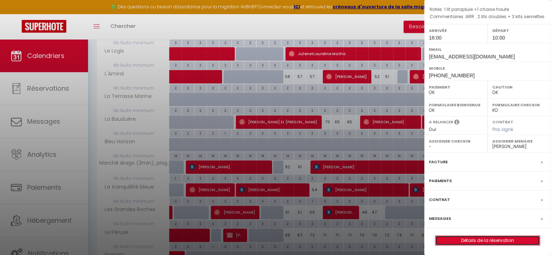
click at [470, 235] on link "Détails de la réservation" at bounding box center [487, 239] width 104 height 9
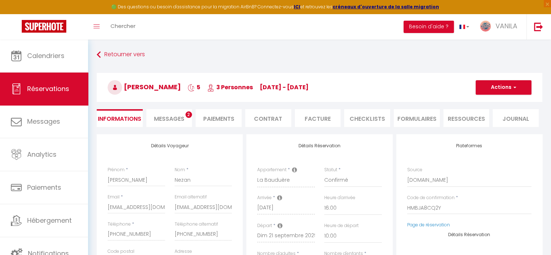
click at [182, 113] on li "Messages 2" at bounding box center [169, 118] width 46 height 18
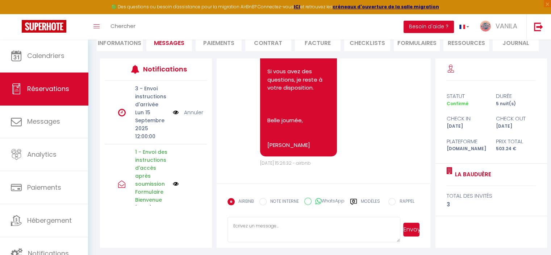
scroll to position [77, 0]
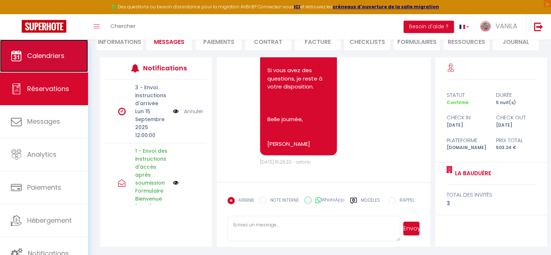
click at [53, 61] on link "Calendriers" at bounding box center [44, 55] width 88 height 33
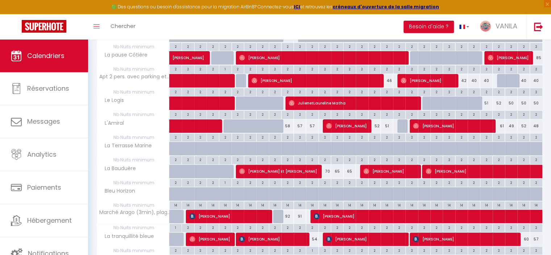
scroll to position [217, 0]
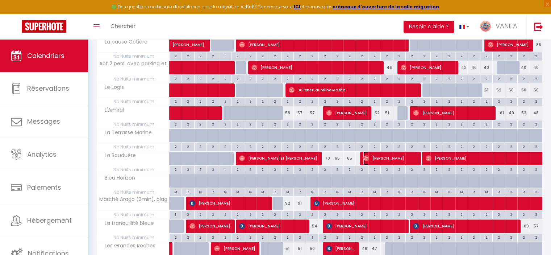
click at [390, 158] on span "[PERSON_NAME]" at bounding box center [389, 158] width 53 height 14
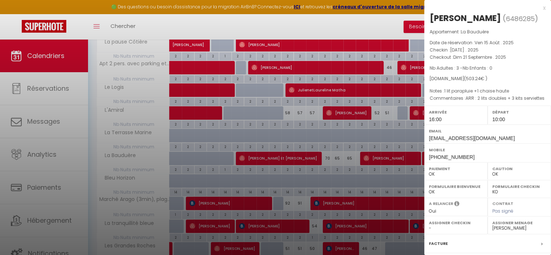
click at [390, 158] on div at bounding box center [275, 127] width 551 height 255
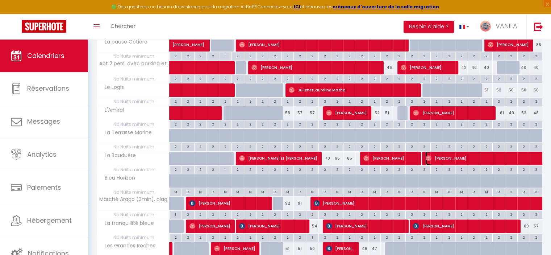
click at [432, 158] on span "[PERSON_NAME]" at bounding box center [517, 158] width 183 height 14
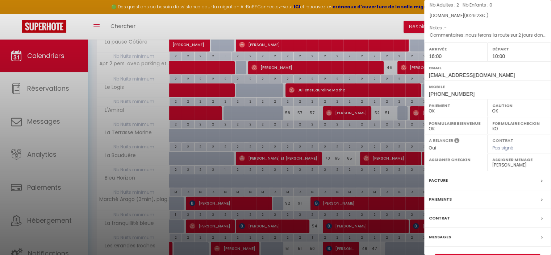
scroll to position [82, 0]
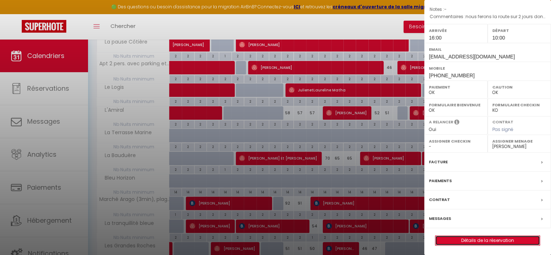
click at [483, 237] on link "Détails de la réservation" at bounding box center [487, 239] width 104 height 9
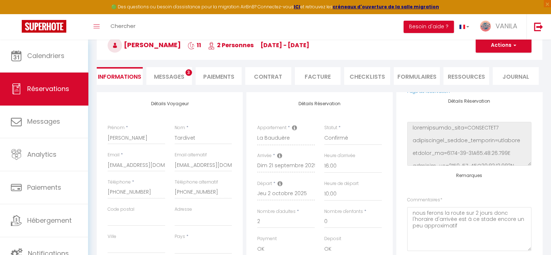
scroll to position [36, 0]
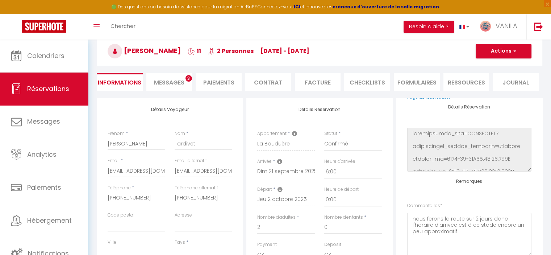
click at [166, 82] on span "Messages" at bounding box center [169, 82] width 30 height 8
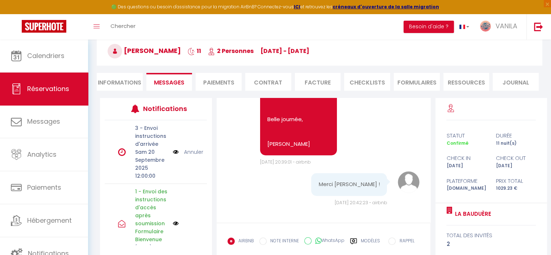
scroll to position [72, 0]
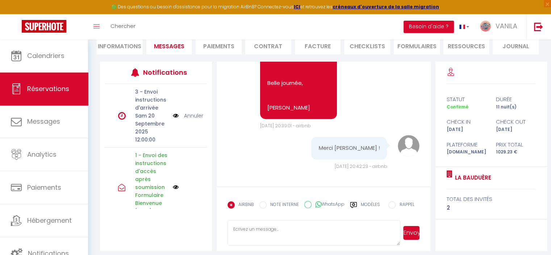
click at [111, 46] on li "Informations" at bounding box center [120, 46] width 46 height 18
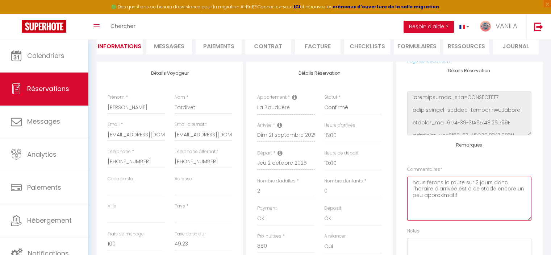
drag, startPoint x: 412, startPoint y: 182, endPoint x: 496, endPoint y: 216, distance: 90.7
click at [494, 216] on textarea "nous ferons la route sur 2 jours donc l'horaire d'arrivée est à ce stade encore…" at bounding box center [469, 198] width 124 height 44
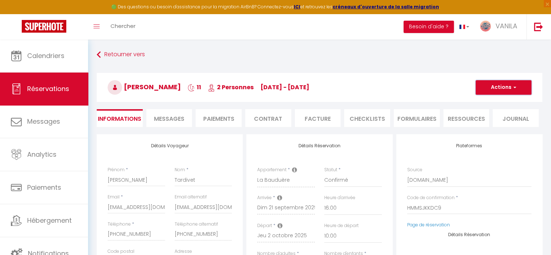
click at [499, 86] on button "Actions" at bounding box center [504, 87] width 56 height 14
click at [493, 101] on link "Enregistrer" at bounding box center [496, 103] width 57 height 9
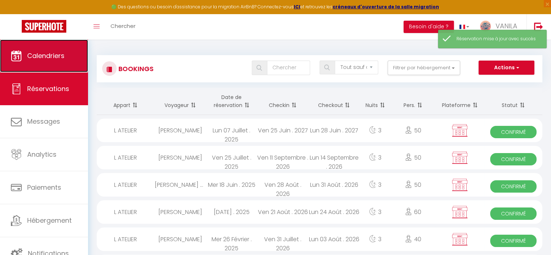
click at [46, 54] on span "Calendriers" at bounding box center [45, 55] width 37 height 9
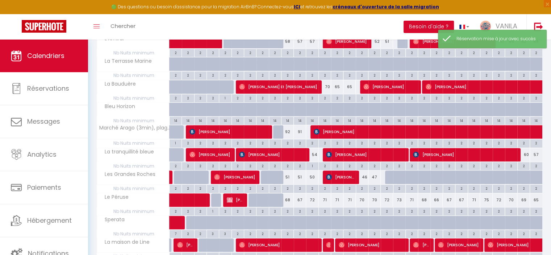
scroll to position [290, 0]
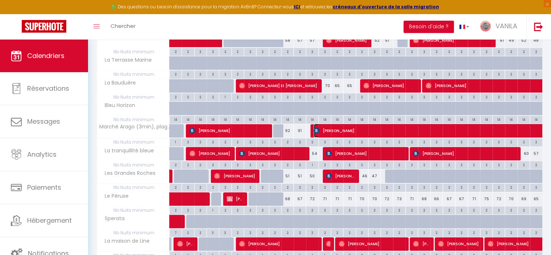
click at [328, 126] on span "[PERSON_NAME]" at bounding box center [489, 131] width 350 height 14
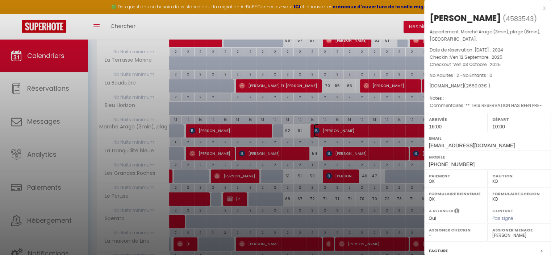
scroll to position [89, 0]
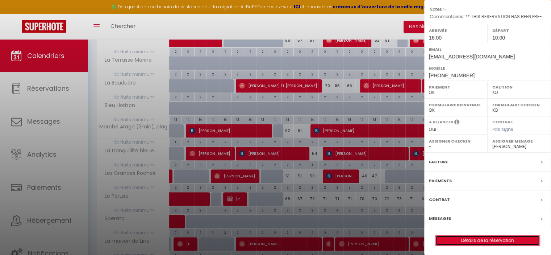
click at [479, 239] on link "Détails de la réservation" at bounding box center [487, 239] width 104 height 9
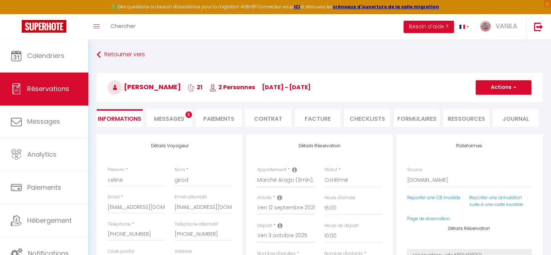
click at [180, 121] on span "Messages" at bounding box center [169, 118] width 30 height 8
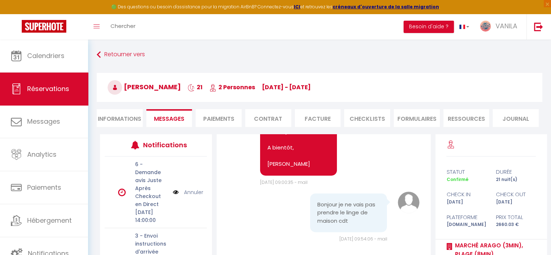
scroll to position [509, 0]
click at [124, 121] on li "Informations" at bounding box center [120, 118] width 46 height 18
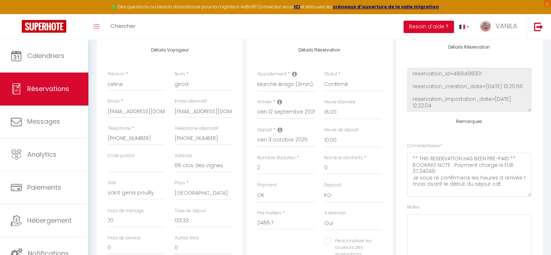
scroll to position [109, 0]
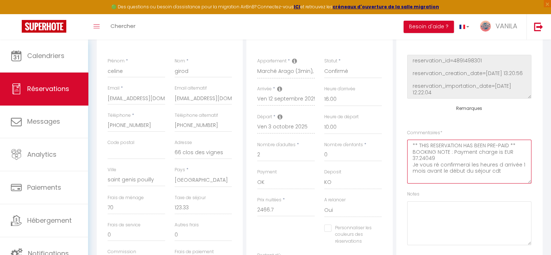
drag, startPoint x: 414, startPoint y: 146, endPoint x: 527, endPoint y: 183, distance: 119.7
click at [527, 183] on div "Plateformes Source Direct [DOMAIN_NAME] [DOMAIN_NAME] Chalet montagne Expedia G…" at bounding box center [469, 142] width 146 height 235
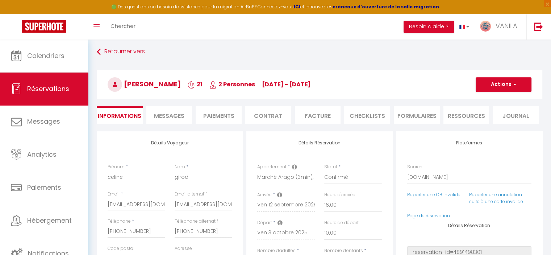
scroll to position [0, 0]
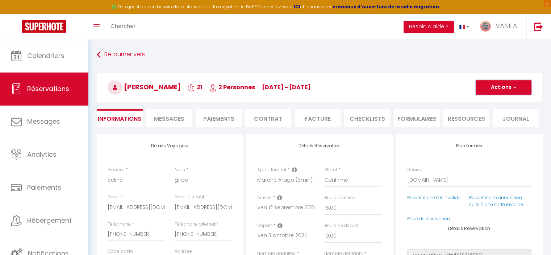
click at [503, 88] on button "Actions" at bounding box center [504, 87] width 56 height 14
click at [494, 101] on link "Enregistrer" at bounding box center [496, 103] width 57 height 9
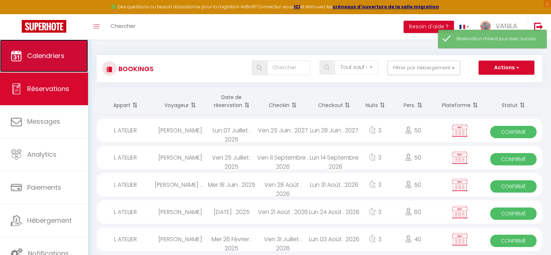
click at [51, 54] on span "Calendriers" at bounding box center [45, 55] width 37 height 9
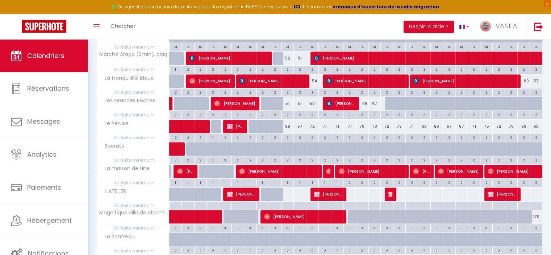
scroll to position [399, 0]
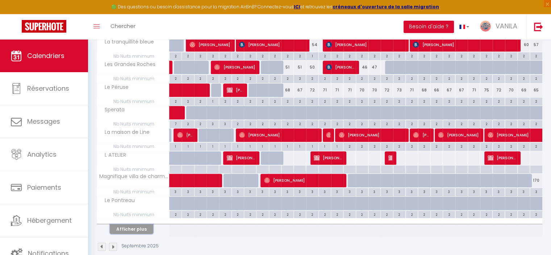
click at [137, 225] on button "Afficher plus" at bounding box center [131, 229] width 43 height 10
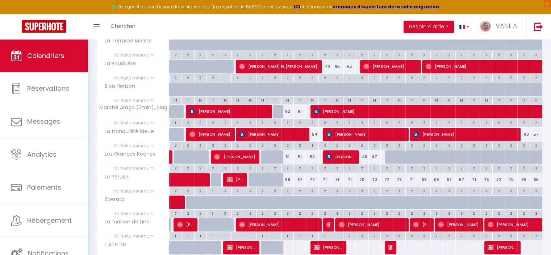
scroll to position [326, 0]
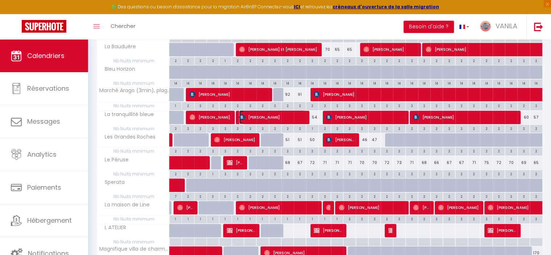
click at [291, 116] on span "[PERSON_NAME]" at bounding box center [272, 117] width 66 height 14
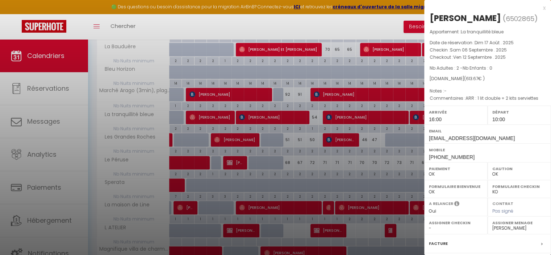
click at [291, 116] on div at bounding box center [275, 127] width 551 height 255
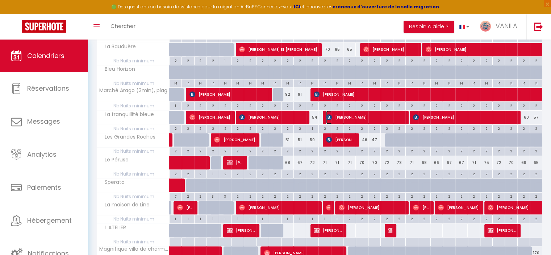
click at [346, 114] on span "[PERSON_NAME]" at bounding box center [365, 117] width 78 height 14
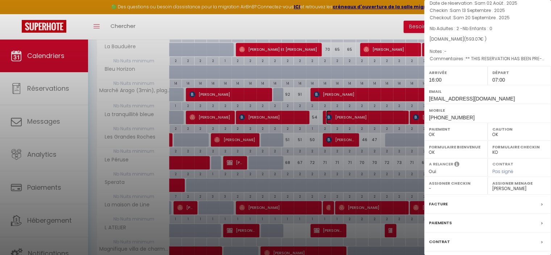
scroll to position [82, 0]
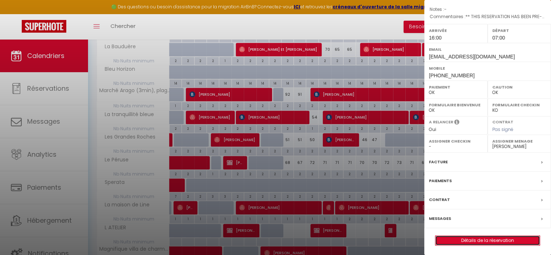
click at [481, 238] on link "Détails de la réservation" at bounding box center [487, 239] width 104 height 9
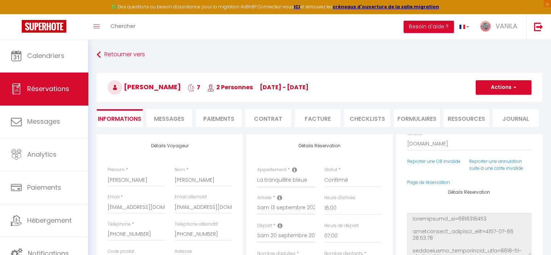
click at [158, 112] on li "Messages" at bounding box center [169, 118] width 46 height 18
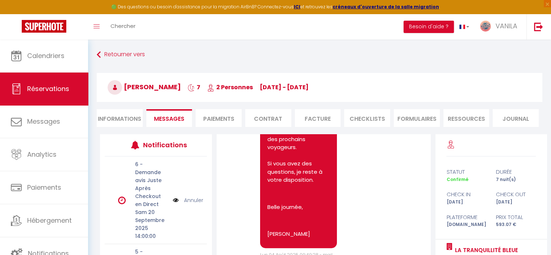
scroll to position [558, 0]
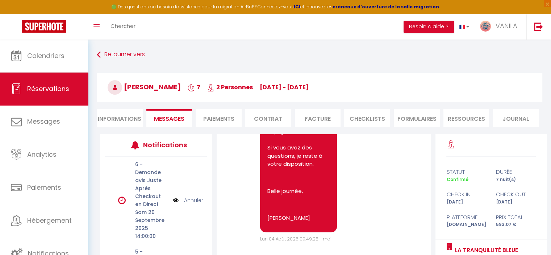
click at [122, 121] on li "Informations" at bounding box center [120, 118] width 46 height 18
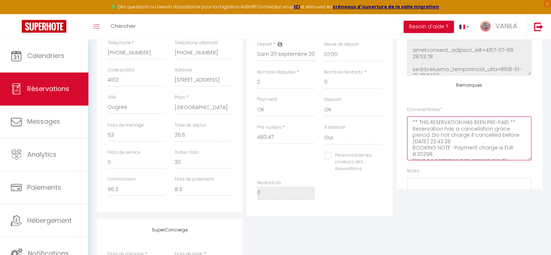
drag, startPoint x: 438, startPoint y: 156, endPoint x: 404, endPoint y: 96, distance: 69.3
click at [404, 96] on div "Plateformes Source Direct [DOMAIN_NAME] [DOMAIN_NAME] Chalet montagne Expedia G…" at bounding box center [469, 70] width 146 height 235
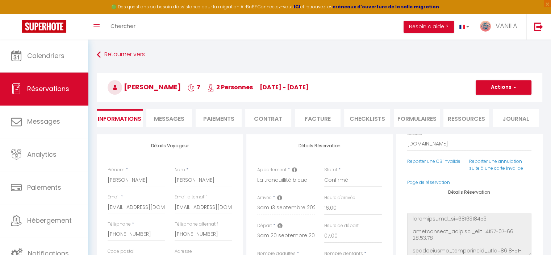
click at [183, 115] on span "Messages" at bounding box center [169, 118] width 30 height 8
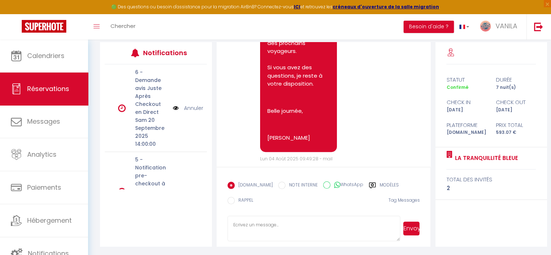
scroll to position [558, 0]
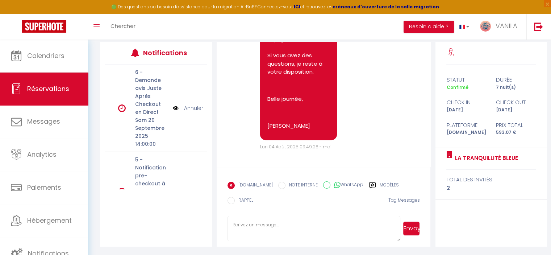
click at [265, 226] on textarea at bounding box center [314, 228] width 173 height 25
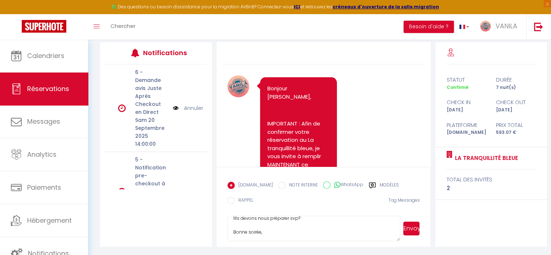
scroll to position [35, 0]
click at [419, 228] on button "Envoyer" at bounding box center [411, 228] width 16 height 14
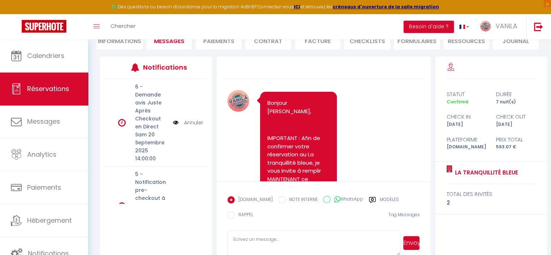
scroll to position [558, 0]
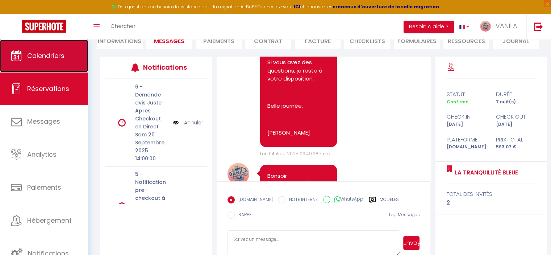
click at [33, 48] on link "Calendriers" at bounding box center [44, 55] width 88 height 33
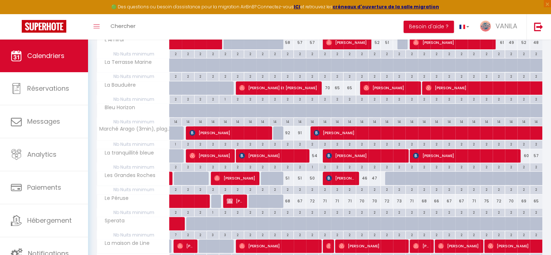
scroll to position [290, 0]
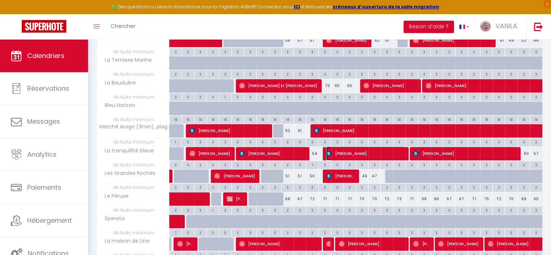
click at [379, 152] on span "[PERSON_NAME]" at bounding box center [365, 153] width 78 height 14
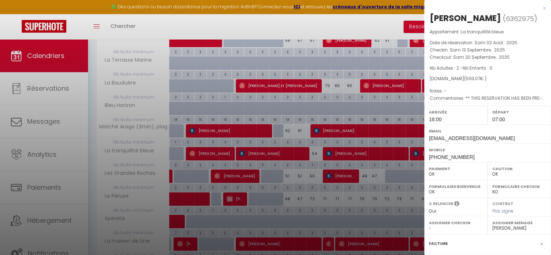
click at [379, 152] on div at bounding box center [275, 127] width 551 height 255
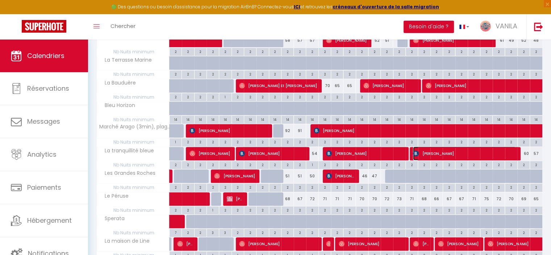
click at [445, 150] on span "[PERSON_NAME]" at bounding box center [464, 153] width 103 height 14
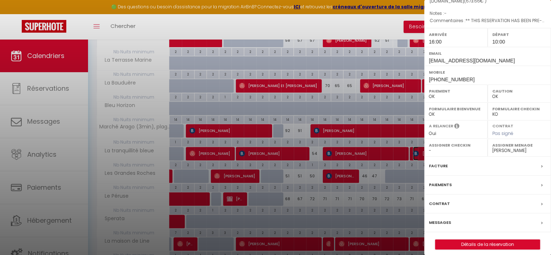
scroll to position [93, 0]
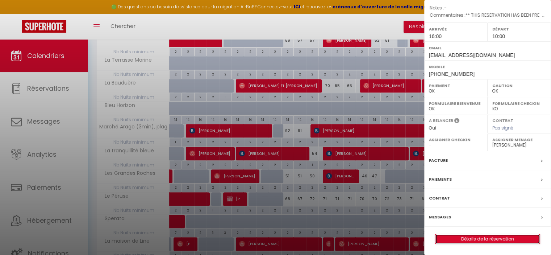
click at [476, 238] on link "Détails de la réservation" at bounding box center [487, 238] width 104 height 9
click at [476, 238] on div at bounding box center [275, 127] width 551 height 255
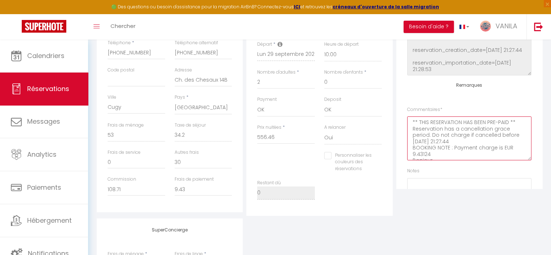
drag, startPoint x: 468, startPoint y: 158, endPoint x: 388, endPoint y: 101, distance: 98.8
click at [388, 101] on div "Détails Voyageur Prénom * [PERSON_NAME] * Dewarrat Email * [EMAIL_ADDRESS][DOMA…" at bounding box center [319, 84] width 449 height 263
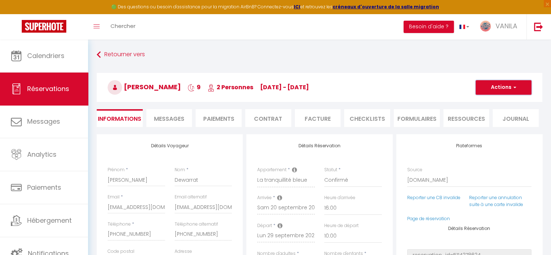
click at [498, 85] on button "Actions" at bounding box center [504, 87] width 56 height 14
click at [490, 101] on link "Enregistrer" at bounding box center [496, 103] width 57 height 9
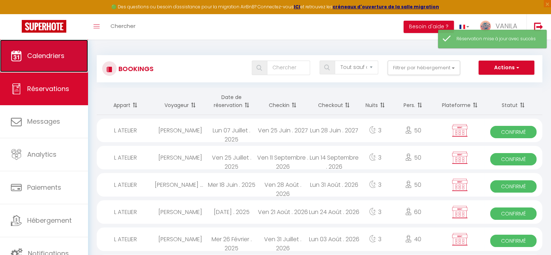
click at [50, 61] on link "Calendriers" at bounding box center [44, 55] width 88 height 33
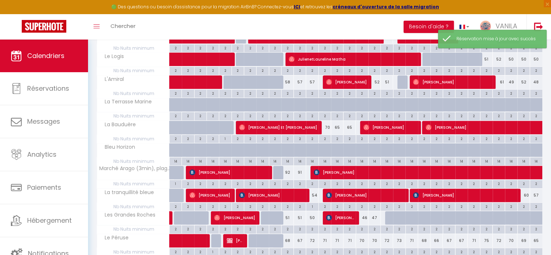
scroll to position [326, 0]
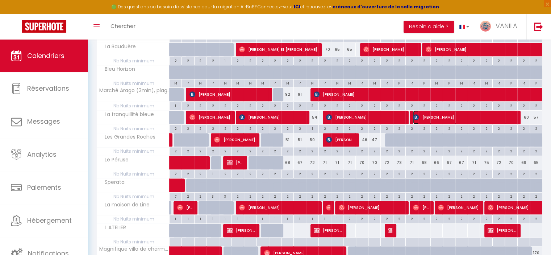
click at [452, 114] on span "[PERSON_NAME]" at bounding box center [464, 117] width 103 height 14
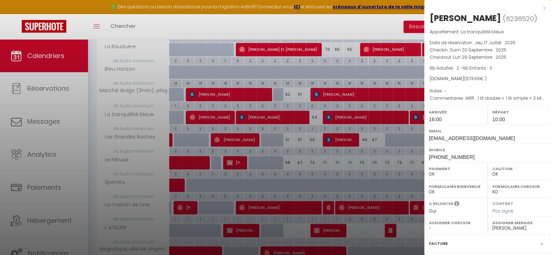
click at [372, 118] on div at bounding box center [275, 127] width 551 height 255
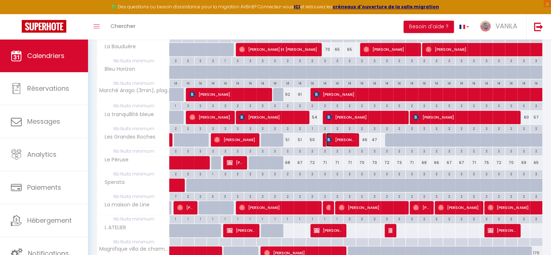
click at [347, 137] on span "[PERSON_NAME]" at bounding box center [340, 140] width 29 height 14
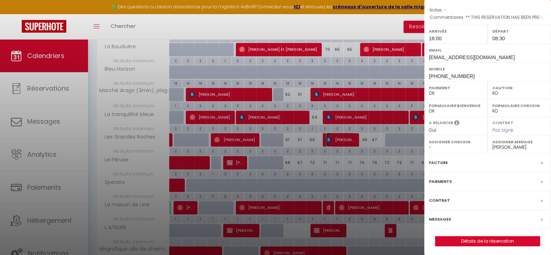
scroll to position [82, 0]
click at [470, 240] on link "Détails de la réservation" at bounding box center [487, 239] width 104 height 9
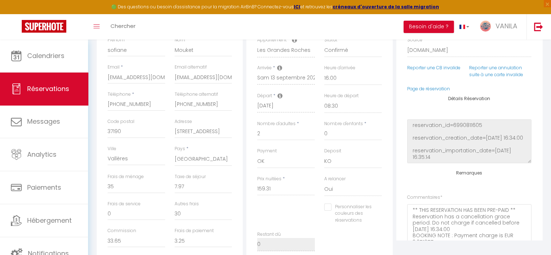
scroll to position [145, 0]
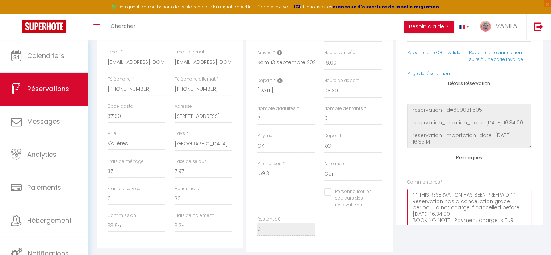
drag, startPoint x: 412, startPoint y: 193, endPoint x: 492, endPoint y: 218, distance: 83.8
click at [495, 224] on textarea "** THIS RESERVATION HAS BEEN PRE-PAID ** Reservation has a cancellation grace p…" at bounding box center [469, 211] width 124 height 44
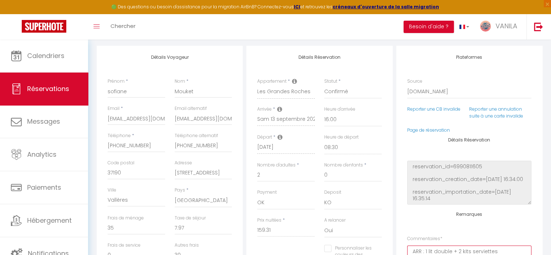
scroll to position [0, 0]
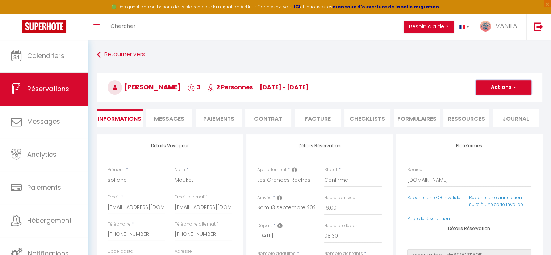
click at [493, 89] on button "Actions" at bounding box center [504, 87] width 56 height 14
click at [485, 100] on link "Enregistrer" at bounding box center [496, 103] width 57 height 9
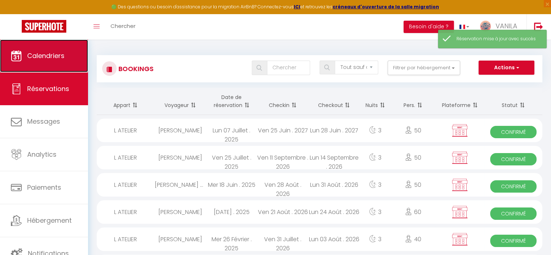
click at [54, 54] on span "Calendriers" at bounding box center [45, 55] width 37 height 9
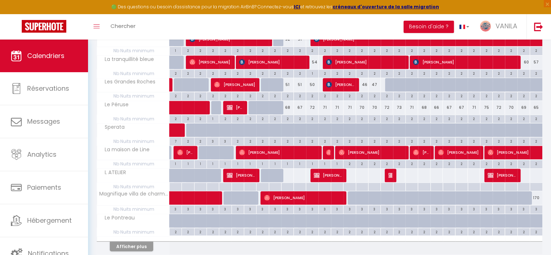
scroll to position [399, 0]
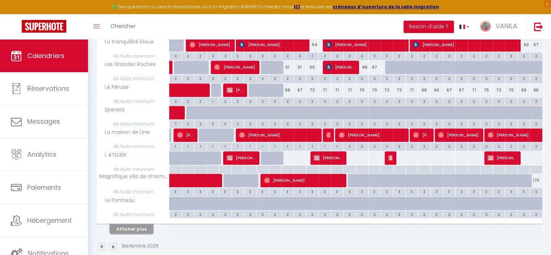
click at [132, 228] on button "Afficher plus" at bounding box center [131, 229] width 43 height 10
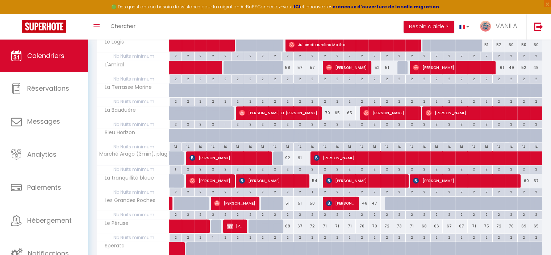
scroll to position [290, 0]
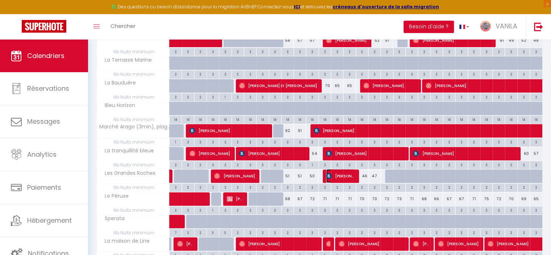
click at [343, 175] on span "[PERSON_NAME]" at bounding box center [340, 176] width 29 height 14
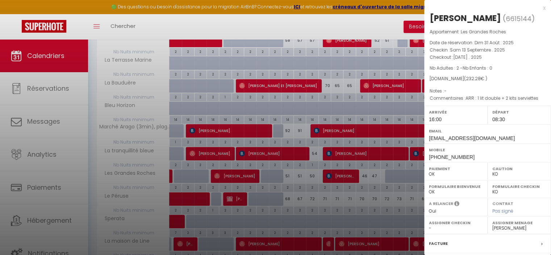
click at [343, 175] on div at bounding box center [275, 127] width 551 height 255
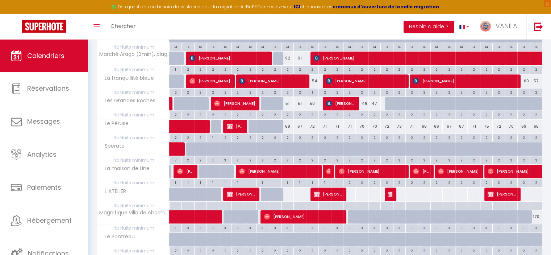
scroll to position [399, 0]
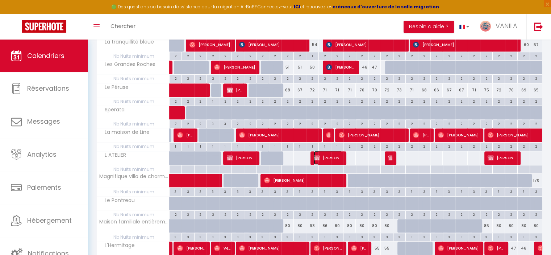
click at [331, 157] on span "[PERSON_NAME]" at bounding box center [328, 158] width 29 height 14
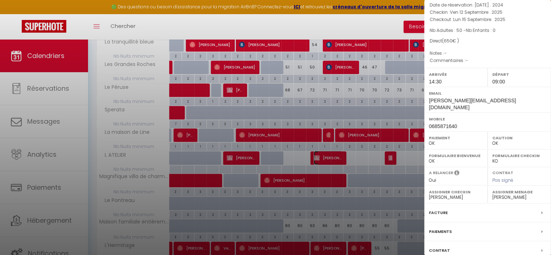
scroll to position [82, 0]
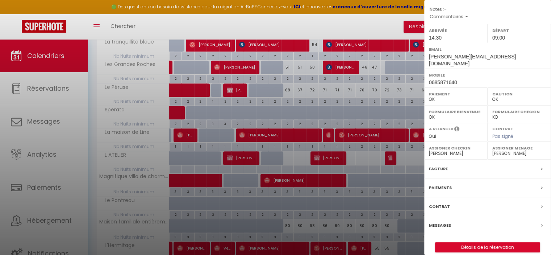
click at [335, 155] on div at bounding box center [275, 127] width 551 height 255
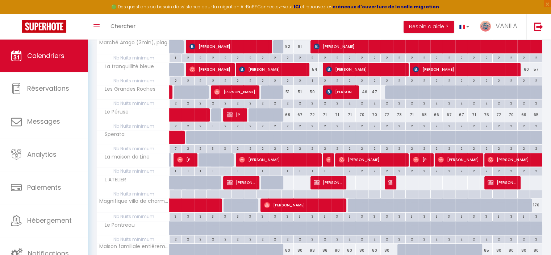
scroll to position [399, 0]
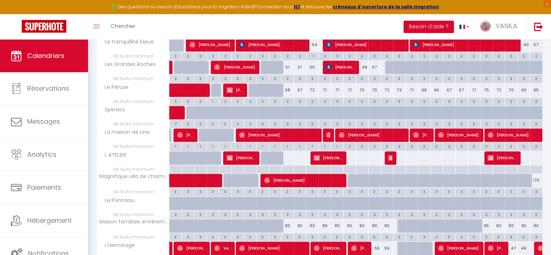
click at [387, 157] on div at bounding box center [391, 158] width 12 height 14
click at [391, 155] on img at bounding box center [391, 158] width 6 height 6
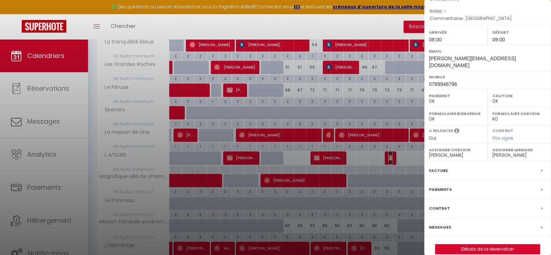
scroll to position [93, 0]
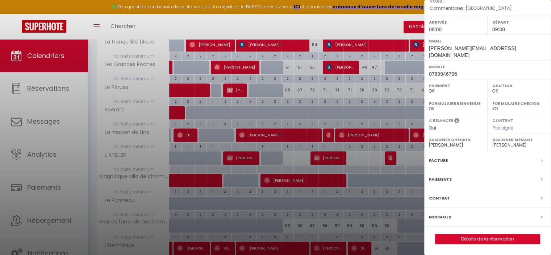
click at [389, 155] on div at bounding box center [275, 127] width 551 height 255
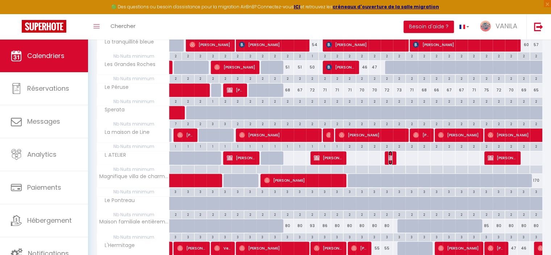
click at [389, 155] on img at bounding box center [391, 158] width 6 height 6
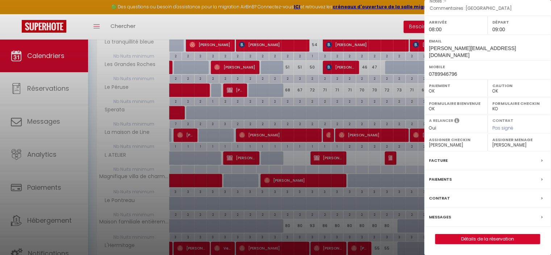
click at [379, 187] on div at bounding box center [275, 127] width 551 height 255
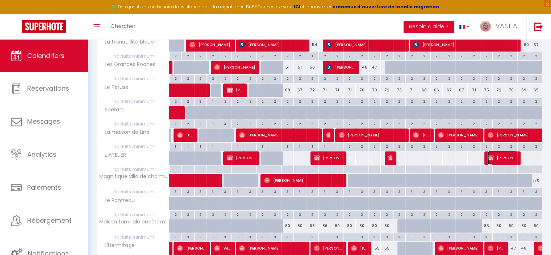
click at [498, 159] on span "[PERSON_NAME]" at bounding box center [502, 158] width 29 height 14
click at [0, 0] on div "Facture" at bounding box center [0, 0] width 0 height 0
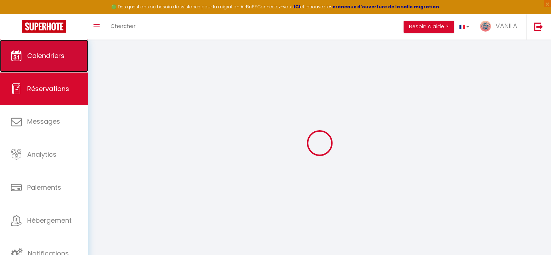
click at [43, 45] on link "Calendriers" at bounding box center [44, 55] width 88 height 33
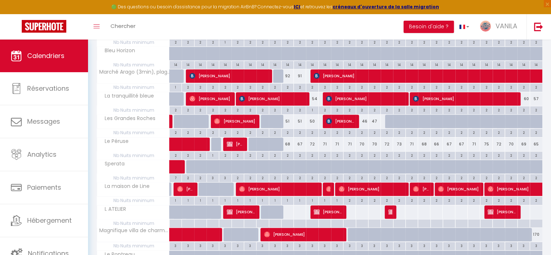
scroll to position [362, 0]
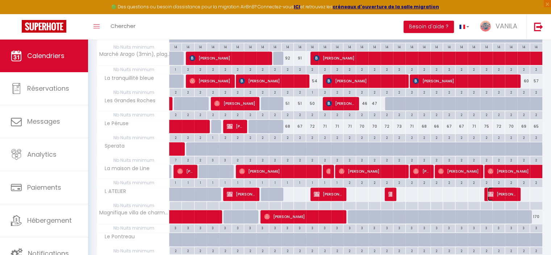
click at [490, 191] on img at bounding box center [491, 194] width 6 height 6
click at [0, 0] on div "Caution OK KO" at bounding box center [0, 0] width 0 height 0
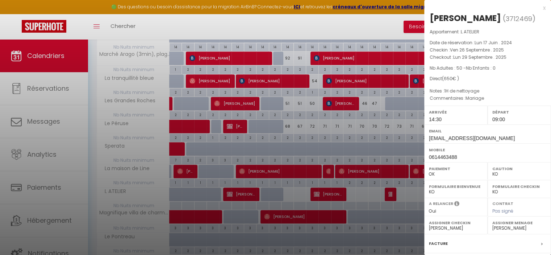
click at [401, 189] on div at bounding box center [275, 127] width 551 height 255
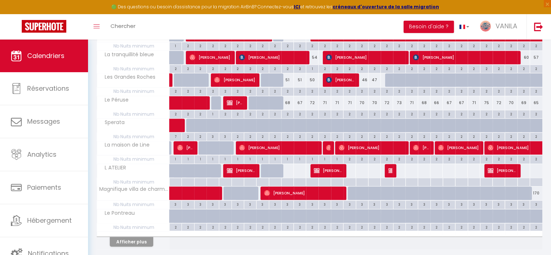
scroll to position [399, 0]
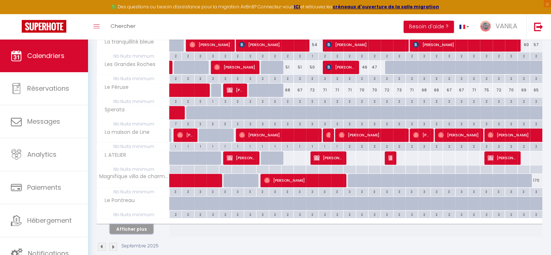
click at [139, 225] on button "Afficher plus" at bounding box center [131, 229] width 43 height 10
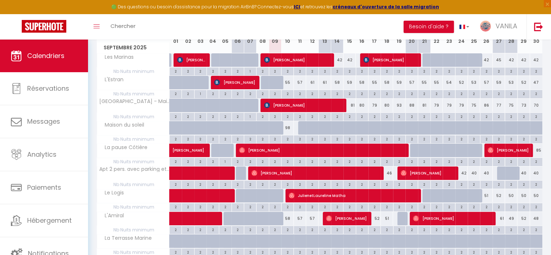
scroll to position [0, 0]
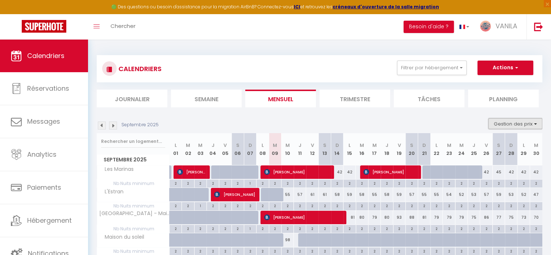
click at [501, 121] on button "Gestion des prix" at bounding box center [515, 123] width 54 height 11
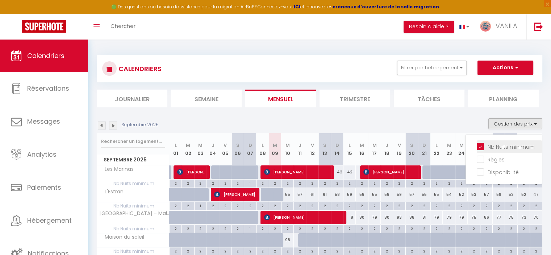
click at [481, 145] on input "Nb Nuits minimum" at bounding box center [509, 145] width 65 height 7
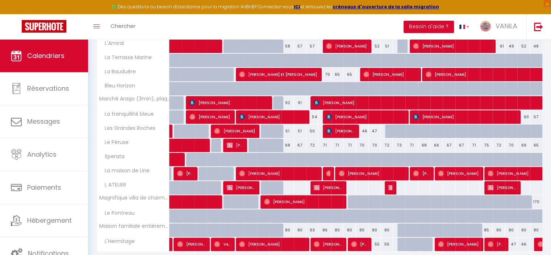
scroll to position [249, 0]
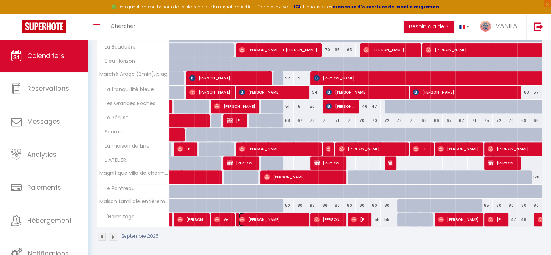
click at [283, 219] on span "[PERSON_NAME]" at bounding box center [272, 219] width 66 height 14
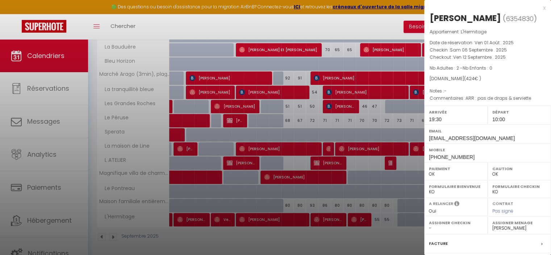
click at [283, 219] on div at bounding box center [275, 127] width 551 height 255
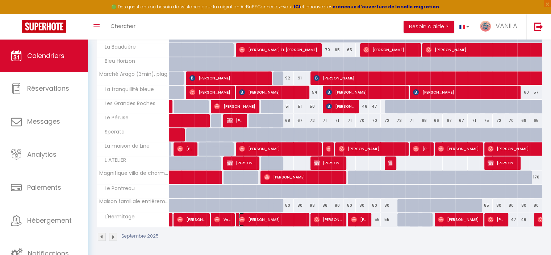
click at [283, 219] on span "[PERSON_NAME]" at bounding box center [272, 219] width 66 height 14
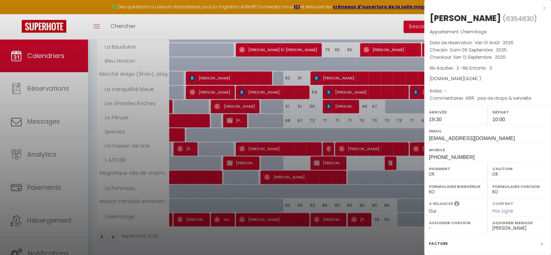
click at [283, 219] on div at bounding box center [275, 127] width 551 height 255
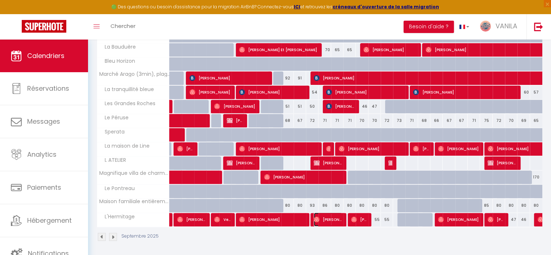
click at [323, 216] on span "[PERSON_NAME]" at bounding box center [328, 219] width 29 height 14
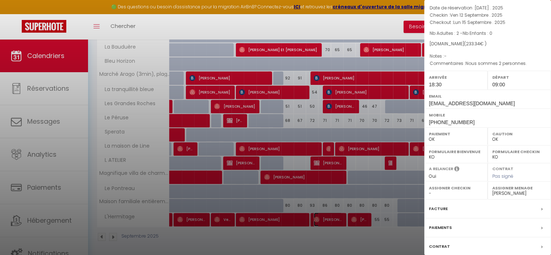
scroll to position [93, 0]
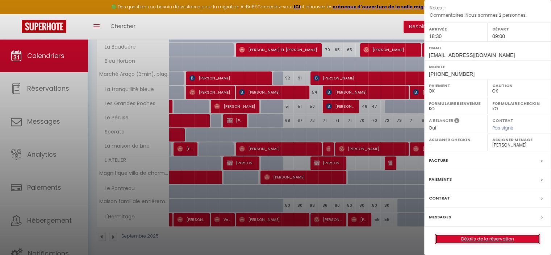
click at [479, 240] on link "Détails de la réservation" at bounding box center [487, 238] width 104 height 9
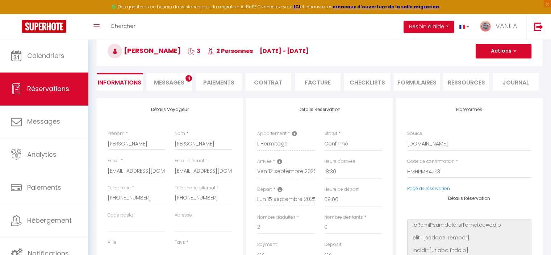
scroll to position [36, 0]
click at [165, 81] on span "Messages" at bounding box center [169, 82] width 30 height 8
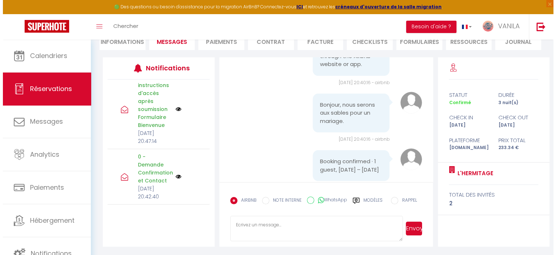
scroll to position [145, 0]
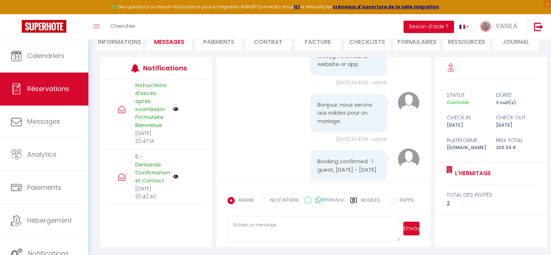
click at [173, 112] on img at bounding box center [176, 109] width 6 height 6
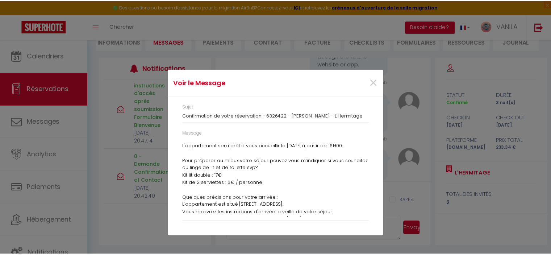
scroll to position [62, 0]
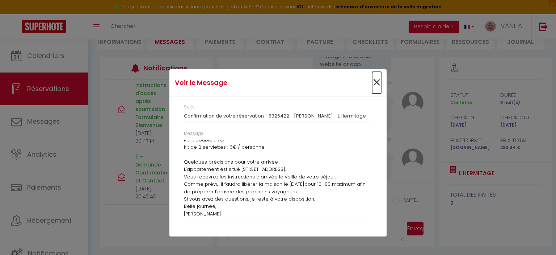
click at [375, 79] on span "×" at bounding box center [376, 83] width 9 height 22
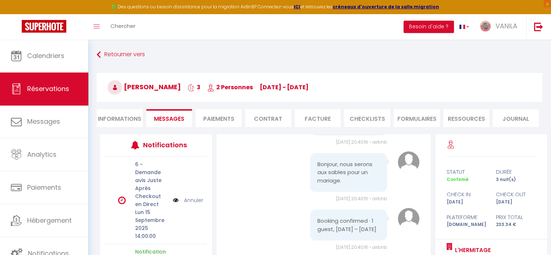
scroll to position [178, 0]
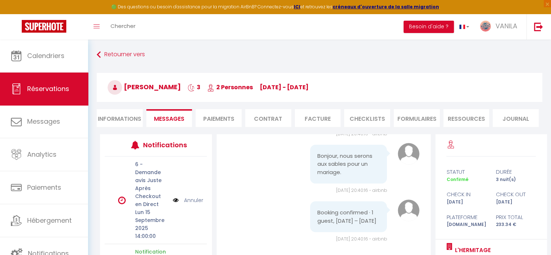
click at [131, 121] on li "Informations" at bounding box center [120, 118] width 46 height 18
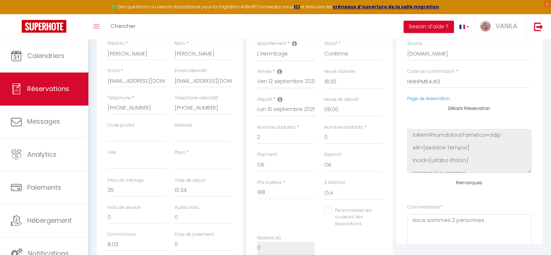
scroll to position [145, 0]
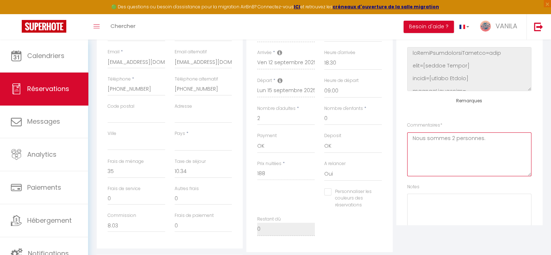
drag, startPoint x: 413, startPoint y: 198, endPoint x: 538, endPoint y: 221, distance: 127.1
click at [538, 221] on div "Plateformes Source Direct [DOMAIN_NAME] [DOMAIN_NAME] Chalet montagne Expedia G…" at bounding box center [469, 106] width 146 height 235
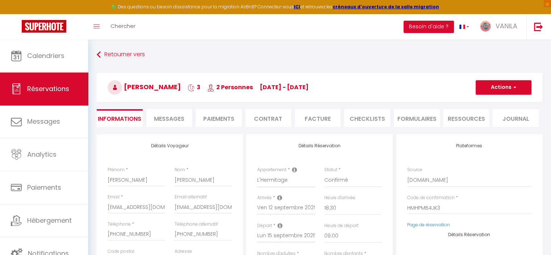
scroll to position [0, 0]
click at [494, 88] on button "Actions" at bounding box center [504, 87] width 56 height 14
click at [487, 100] on link "Enregistrer" at bounding box center [496, 103] width 57 height 9
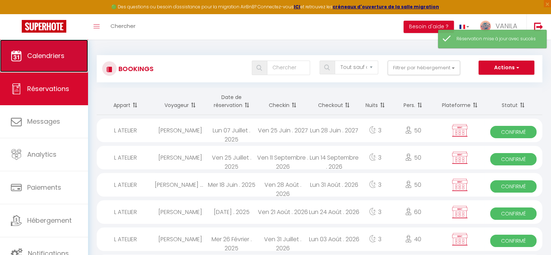
click at [54, 52] on span "Calendriers" at bounding box center [45, 55] width 37 height 9
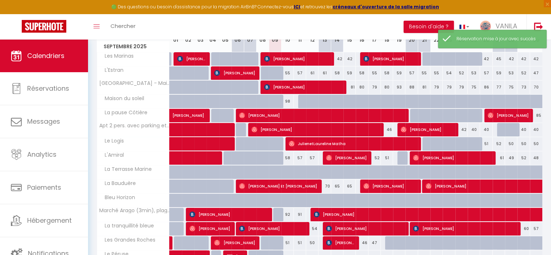
scroll to position [217, 0]
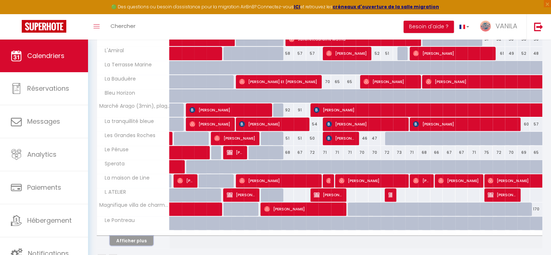
click at [133, 236] on button "Afficher plus" at bounding box center [131, 240] width 43 height 10
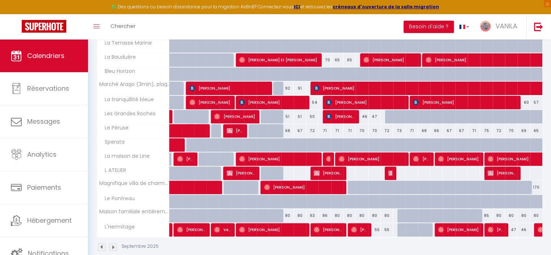
scroll to position [249, 0]
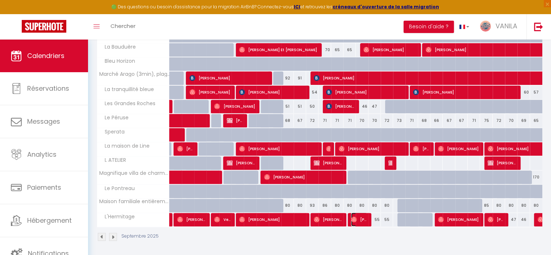
click at [363, 220] on span "[PERSON_NAME]" at bounding box center [359, 219] width 16 height 14
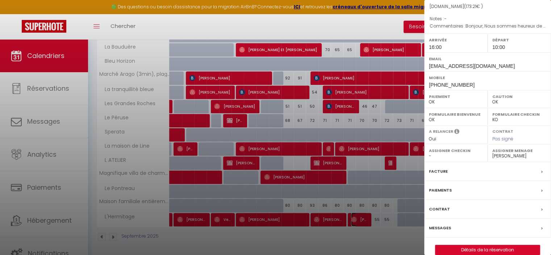
scroll to position [82, 0]
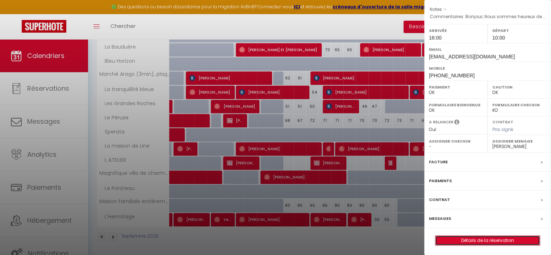
click at [475, 240] on link "Détails de la réservation" at bounding box center [487, 239] width 104 height 9
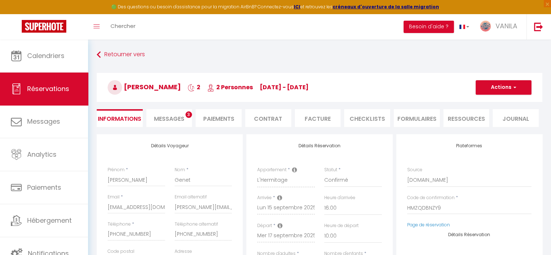
click at [172, 123] on li "Messages 3" at bounding box center [169, 118] width 46 height 18
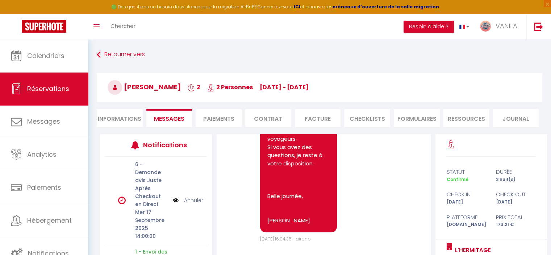
scroll to position [741, 0]
click at [139, 118] on li "Informations" at bounding box center [120, 118] width 46 height 18
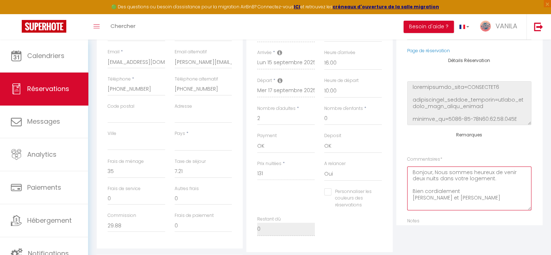
scroll to position [91, 0]
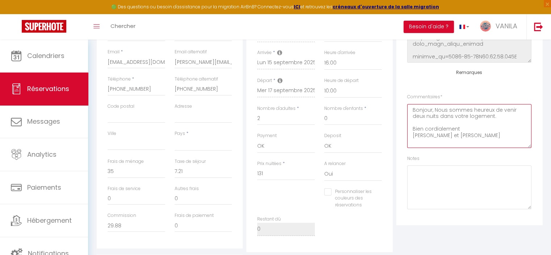
drag, startPoint x: 430, startPoint y: 201, endPoint x: 493, endPoint y: 147, distance: 83.0
click at [493, 147] on textarea "Bonjour, Nous sommes heureux de venir deux nuits dans votre logement. Bien cord…" at bounding box center [469, 126] width 124 height 44
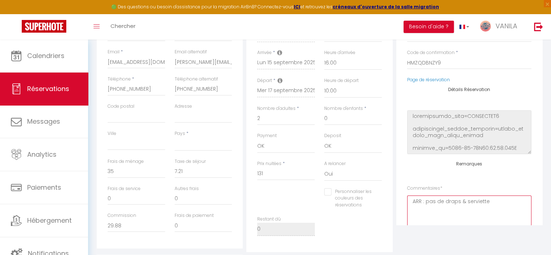
scroll to position [0, 0]
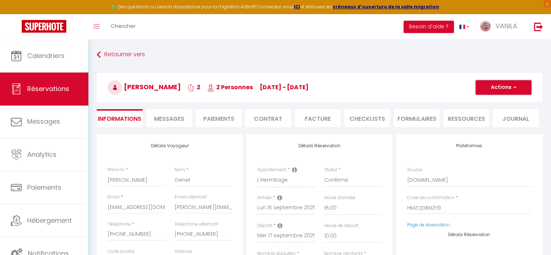
click at [501, 86] on button "Actions" at bounding box center [504, 87] width 56 height 14
click at [487, 100] on link "Enregistrer" at bounding box center [496, 103] width 57 height 9
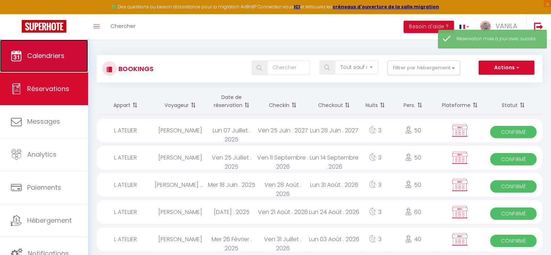
click at [38, 55] on span "Calendriers" at bounding box center [45, 55] width 37 height 9
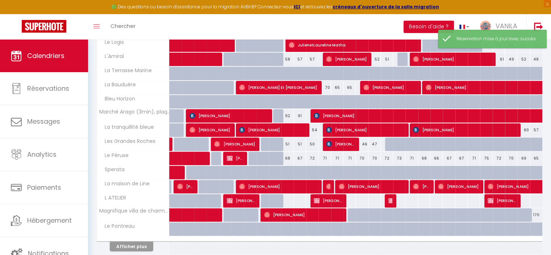
scroll to position [238, 0]
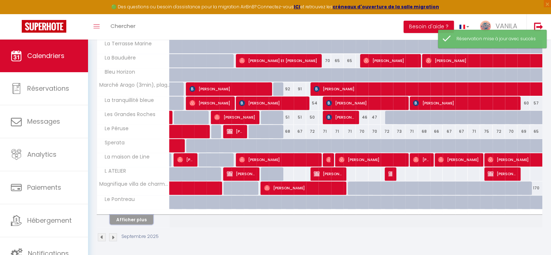
click at [147, 220] on button "Afficher plus" at bounding box center [131, 219] width 43 height 10
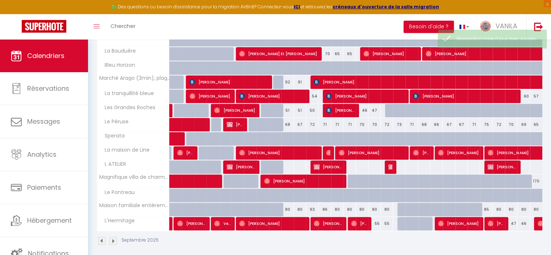
scroll to position [249, 0]
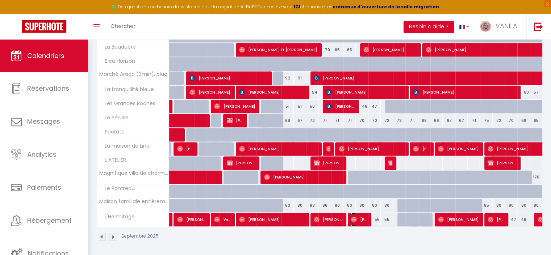
click at [366, 218] on span "[PERSON_NAME]" at bounding box center [359, 219] width 16 height 14
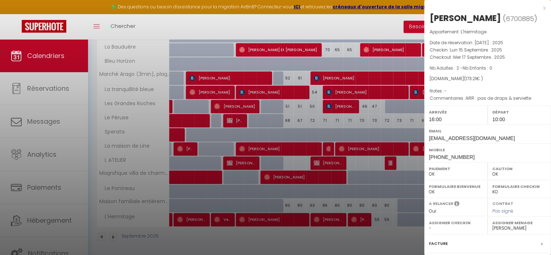
click at [366, 219] on div at bounding box center [275, 127] width 551 height 255
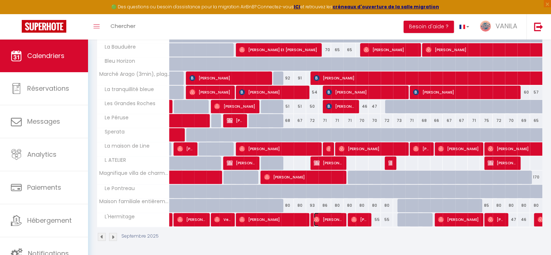
click at [331, 218] on span "[PERSON_NAME]" at bounding box center [328, 219] width 29 height 14
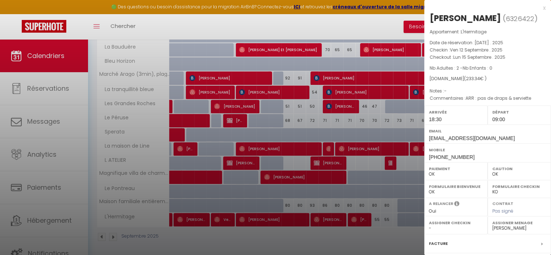
click at [331, 218] on div at bounding box center [275, 127] width 551 height 255
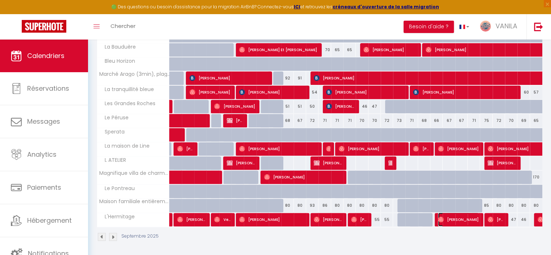
click at [454, 217] on span "[PERSON_NAME]" at bounding box center [458, 219] width 41 height 14
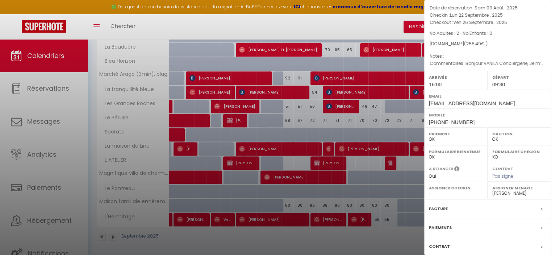
scroll to position [93, 0]
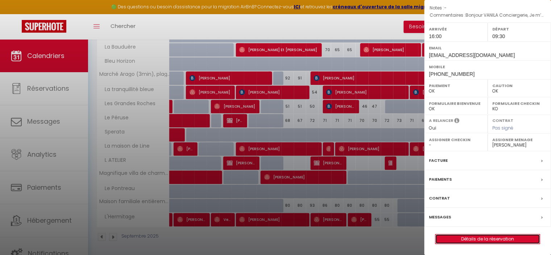
click at [466, 238] on link "Détails de la réservation" at bounding box center [487, 238] width 104 height 9
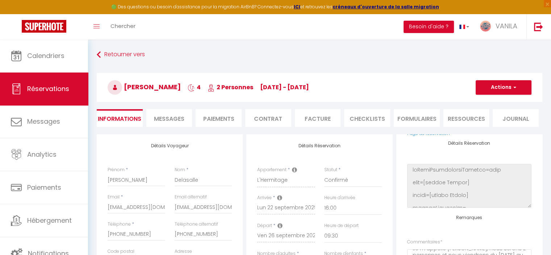
click at [172, 113] on li "Messages" at bounding box center [169, 118] width 46 height 18
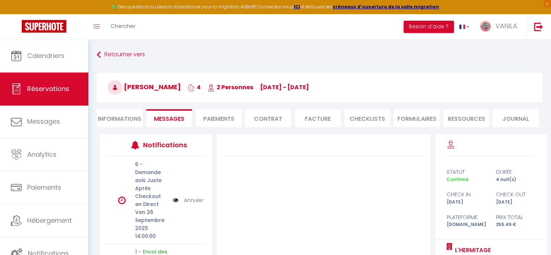
click at [105, 116] on li "Informations" at bounding box center [120, 118] width 46 height 18
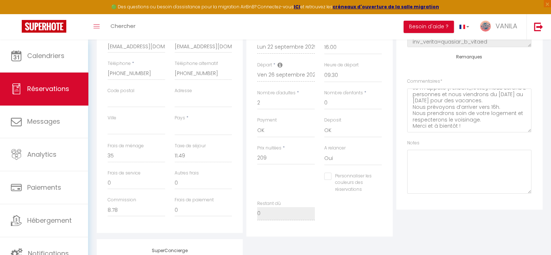
scroll to position [181, 0]
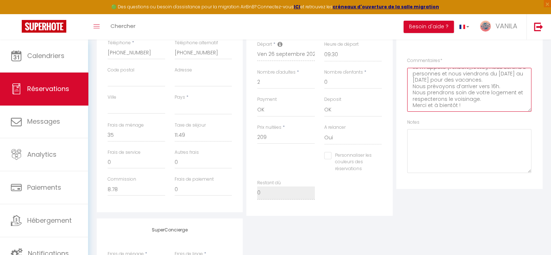
click at [430, 86] on textarea "Bonjour VANILA Conciergerie, Je m’appelle [PERSON_NAME], nous serons 2 personne…" at bounding box center [469, 90] width 124 height 44
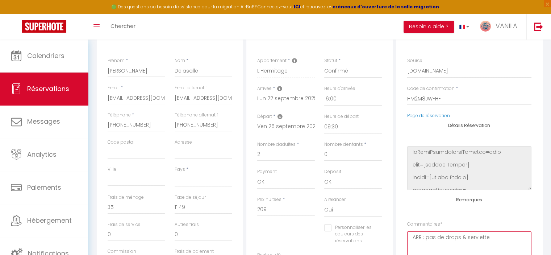
scroll to position [0, 0]
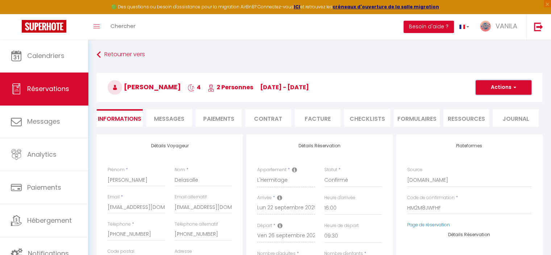
click at [508, 87] on button "Actions" at bounding box center [504, 87] width 56 height 14
click at [491, 101] on link "Enregistrer" at bounding box center [496, 103] width 57 height 9
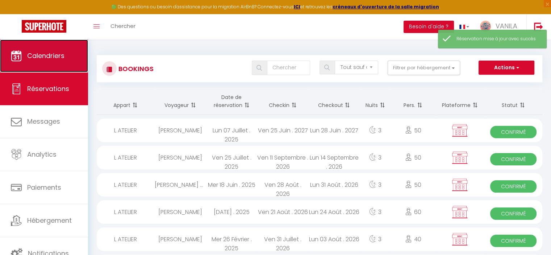
click at [50, 61] on link "Calendriers" at bounding box center [44, 55] width 88 height 33
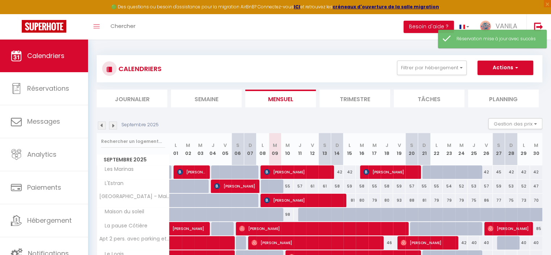
scroll to position [238, 0]
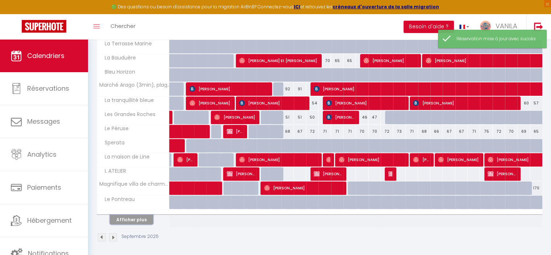
click at [141, 220] on button "Afficher plus" at bounding box center [131, 219] width 43 height 10
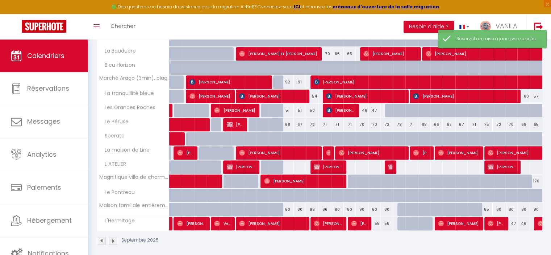
scroll to position [249, 0]
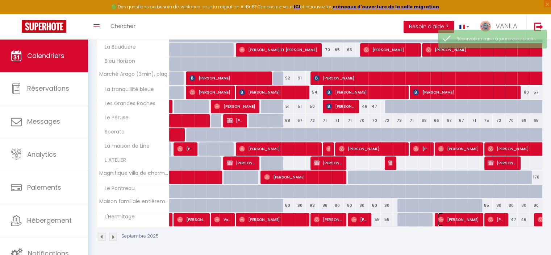
click at [462, 218] on span "[PERSON_NAME]" at bounding box center [458, 219] width 41 height 14
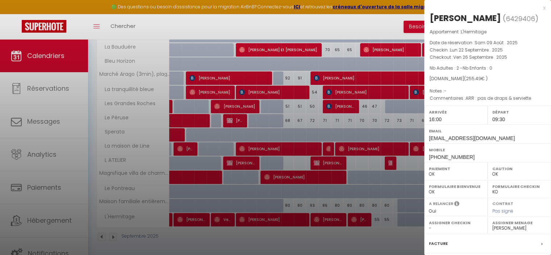
click at [408, 235] on div at bounding box center [275, 127] width 551 height 255
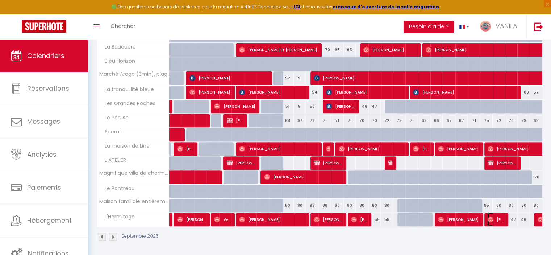
click at [492, 218] on img at bounding box center [491, 219] width 6 height 6
click at [492, 218] on body "🟢 Des questions ou besoin d'assistance pour la migration AirBnB? Connectez-vous…" at bounding box center [275, 23] width 551 height 467
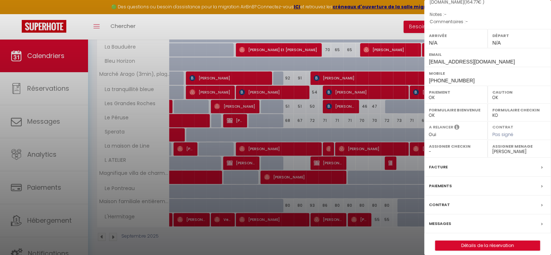
scroll to position [82, 0]
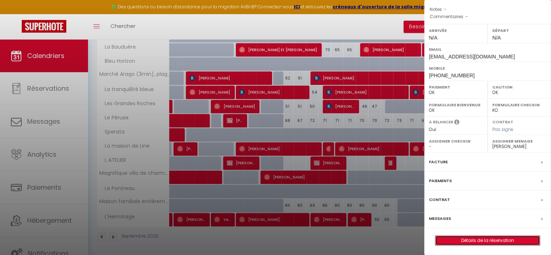
click at [483, 237] on link "Détails de la réservation" at bounding box center [487, 239] width 104 height 9
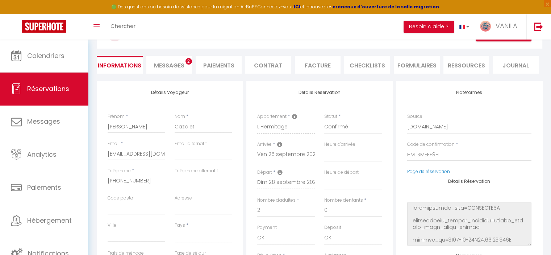
scroll to position [36, 0]
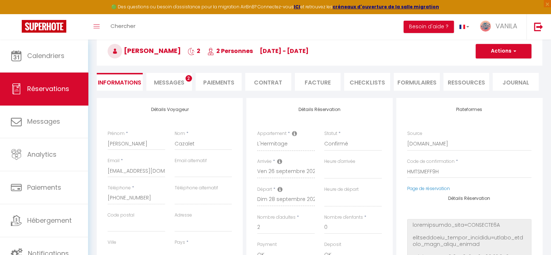
click at [168, 86] on span "Messages" at bounding box center [169, 82] width 30 height 8
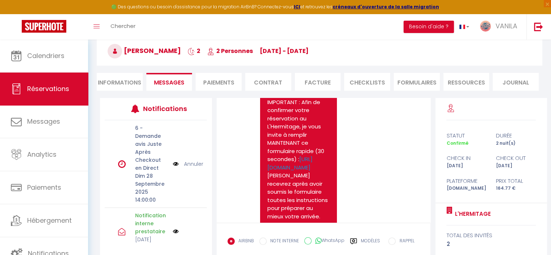
scroll to position [358, 0]
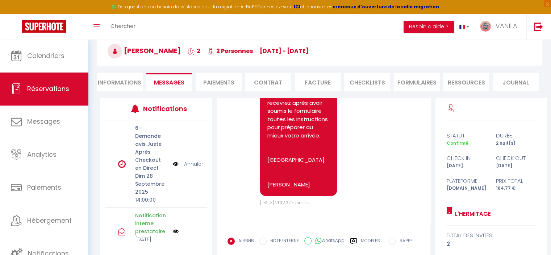
click at [123, 87] on li "Informations" at bounding box center [120, 82] width 46 height 18
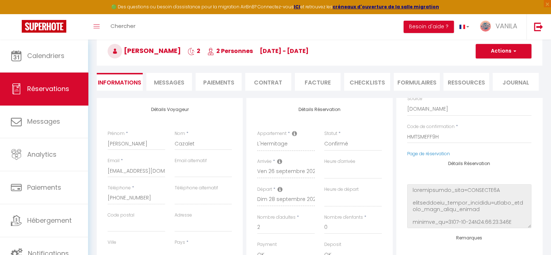
scroll to position [91, 0]
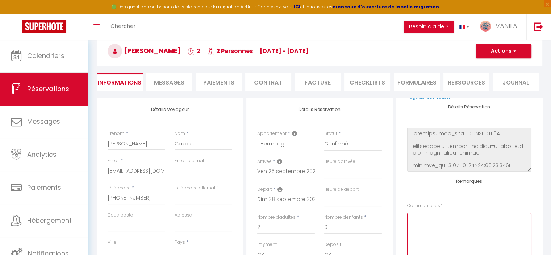
click at [429, 223] on textarea at bounding box center [469, 235] width 124 height 44
click at [490, 52] on button "Actions" at bounding box center [504, 51] width 56 height 14
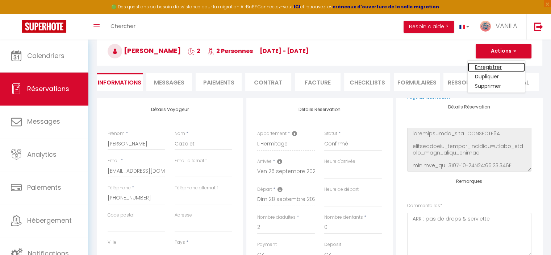
click at [491, 71] on link "Enregistrer" at bounding box center [496, 66] width 57 height 9
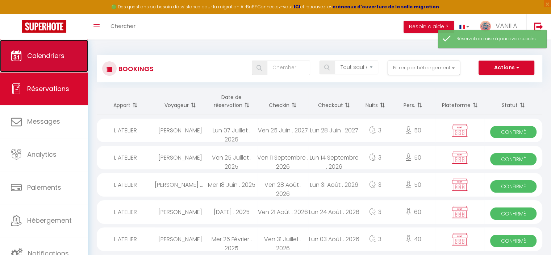
click at [52, 60] on span "Calendriers" at bounding box center [45, 55] width 37 height 9
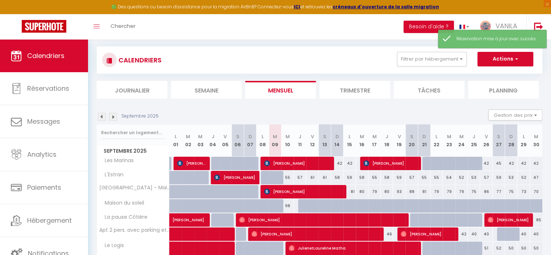
scroll to position [238, 0]
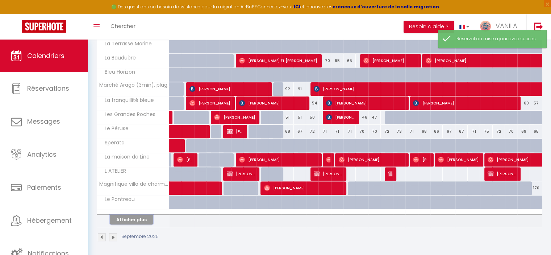
click at [138, 217] on button "Afficher plus" at bounding box center [131, 219] width 43 height 10
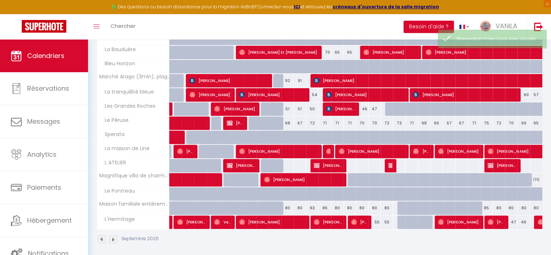
scroll to position [249, 0]
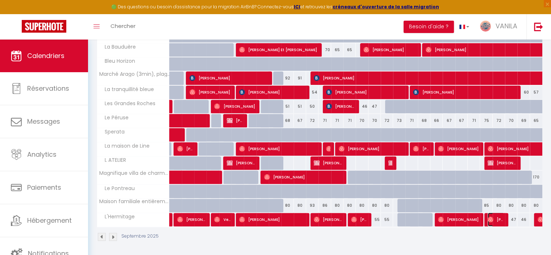
click at [498, 218] on span "[PERSON_NAME]" at bounding box center [496, 219] width 16 height 14
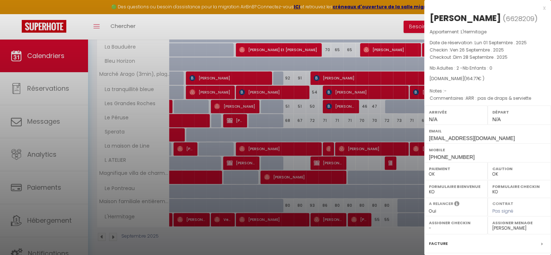
click at [407, 241] on div at bounding box center [275, 127] width 551 height 255
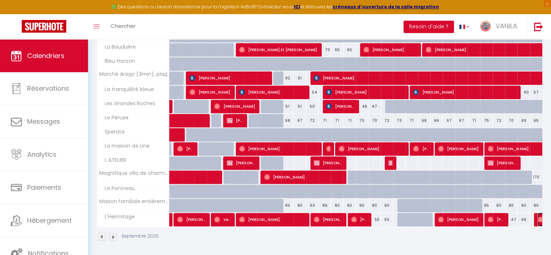
click at [538, 218] on img at bounding box center [541, 219] width 6 height 6
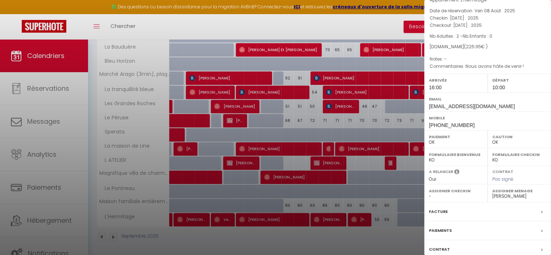
scroll to position [82, 0]
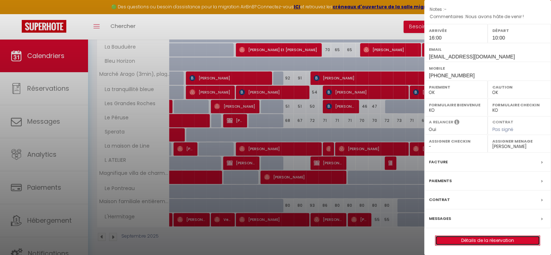
click at [472, 239] on link "Détails de la réservation" at bounding box center [487, 239] width 104 height 9
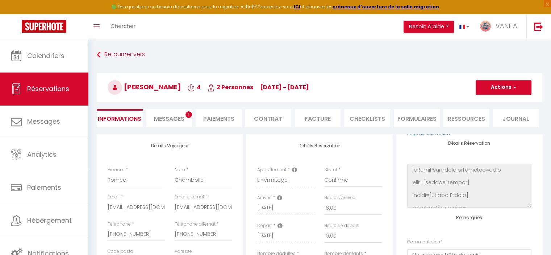
click at [167, 117] on span "Messages" at bounding box center [169, 118] width 30 height 8
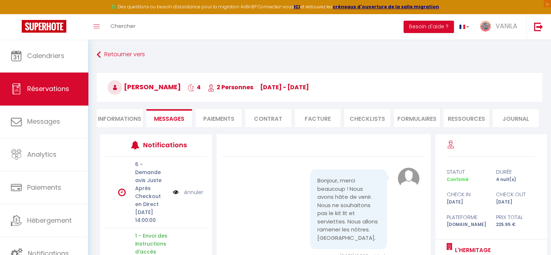
scroll to position [17, 0]
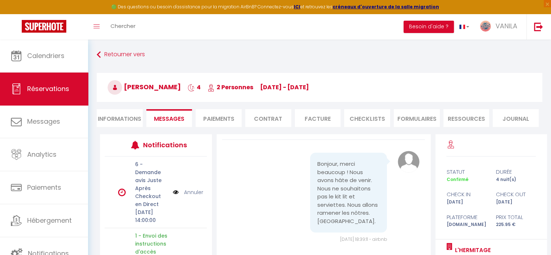
click at [122, 117] on li "Informations" at bounding box center [120, 118] width 46 height 18
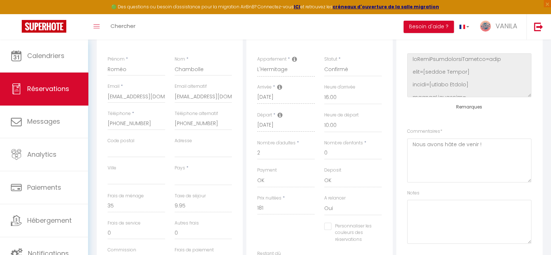
scroll to position [145, 0]
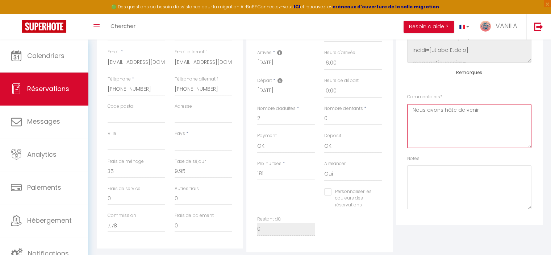
drag, startPoint x: 490, startPoint y: 123, endPoint x: 406, endPoint y: 110, distance: 84.9
click at [406, 110] on div "Plateformes Source Direct [DOMAIN_NAME] [DOMAIN_NAME] Chalet montagne Expedia G…" at bounding box center [469, 106] width 146 height 235
click at [414, 110] on textarea "Nous avons hâte de venir !" at bounding box center [469, 126] width 124 height 44
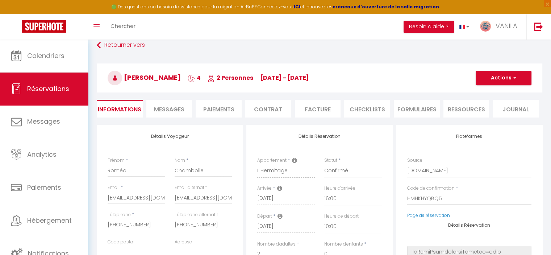
scroll to position [0, 0]
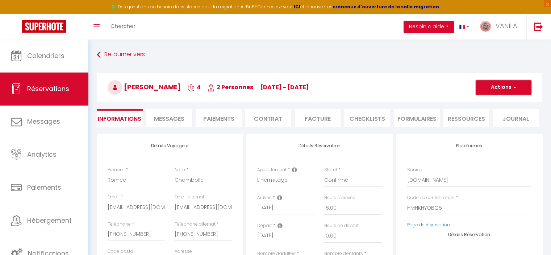
click at [492, 89] on button "Actions" at bounding box center [504, 87] width 56 height 14
click at [488, 102] on link "Enregistrer" at bounding box center [496, 103] width 57 height 9
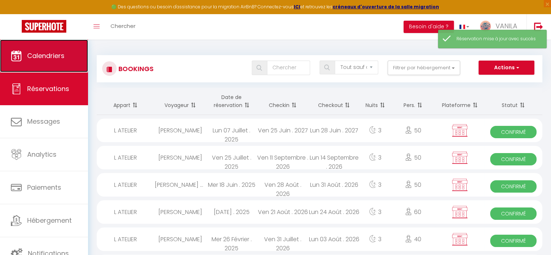
click at [62, 53] on span "Calendriers" at bounding box center [45, 55] width 37 height 9
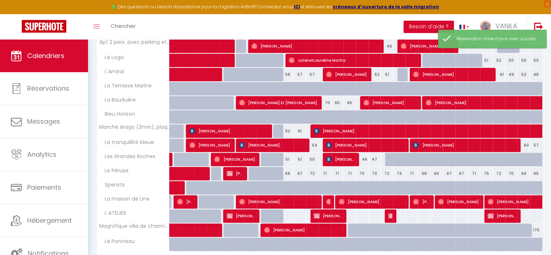
scroll to position [217, 0]
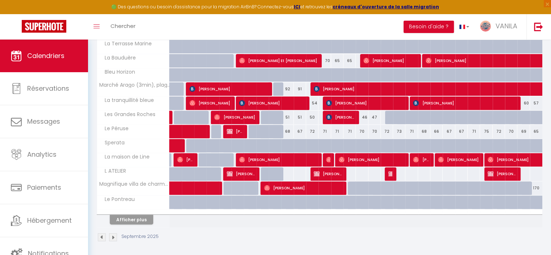
click at [113, 234] on img at bounding box center [113, 237] width 8 height 8
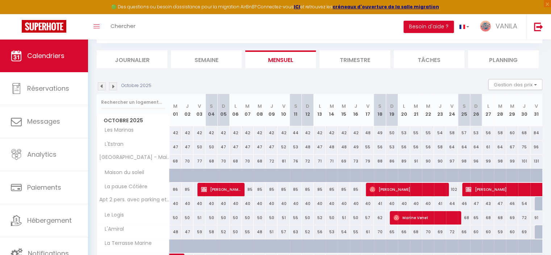
scroll to position [238, 0]
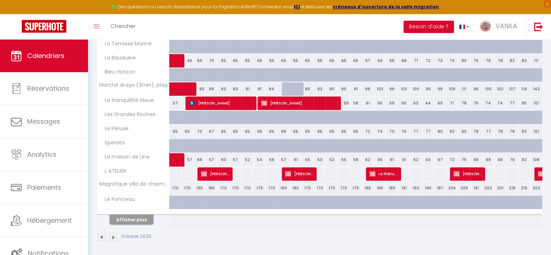
click at [138, 214] on button "Afficher plus" at bounding box center [131, 219] width 43 height 10
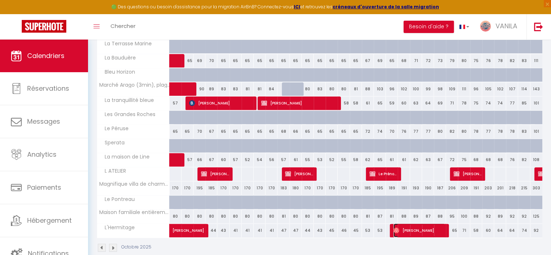
click at [410, 228] on span "[PERSON_NAME]" at bounding box center [419, 230] width 52 height 14
select select "OK"
select select "0"
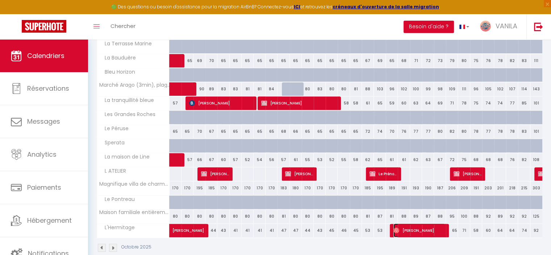
select select "1"
select select
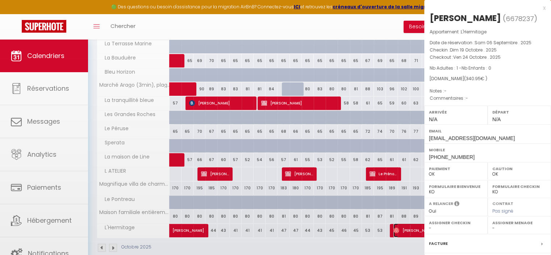
select select "13636"
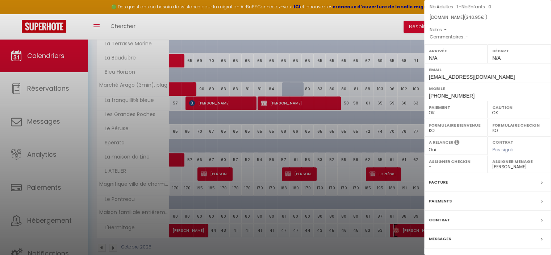
scroll to position [82, 0]
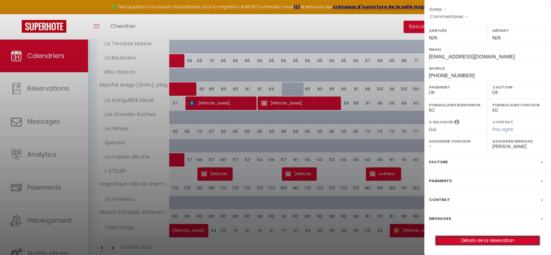
click at [478, 236] on link "Détails de la réservation" at bounding box center [487, 239] width 104 height 9
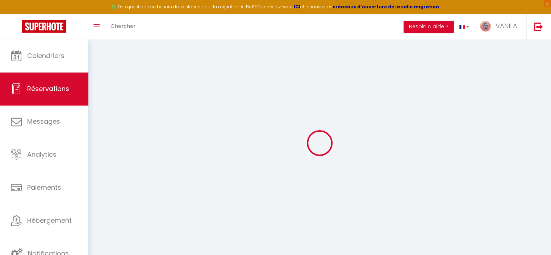
select select
checkbox input "false"
select select
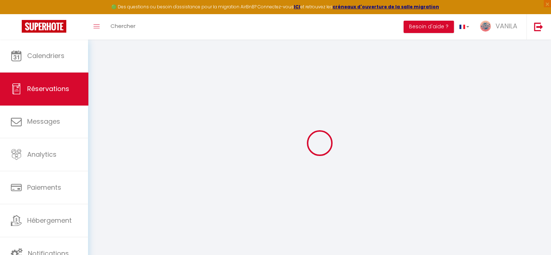
select select
checkbox input "false"
select select
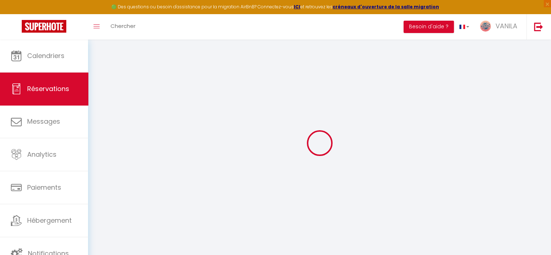
select select
checkbox input "false"
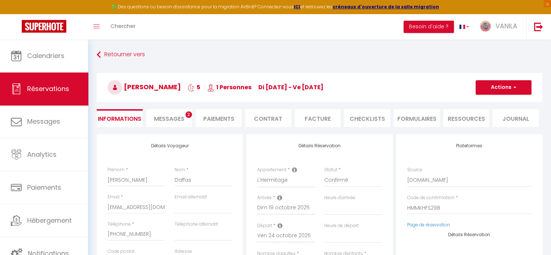
select select
type input "35"
type input "15.95"
select select
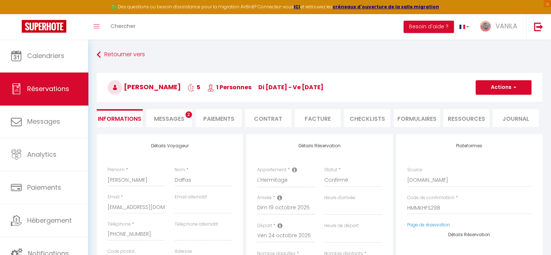
checkbox input "false"
select select
checkbox input "false"
select select
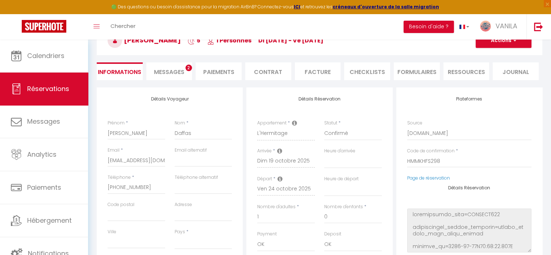
scroll to position [36, 0]
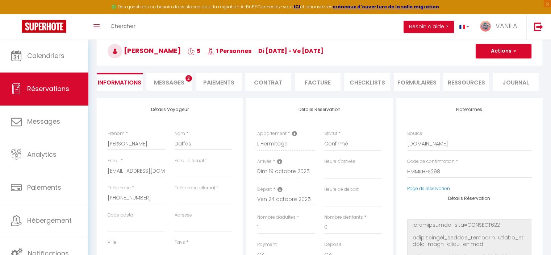
click at [172, 83] on span "Messages" at bounding box center [169, 82] width 30 height 8
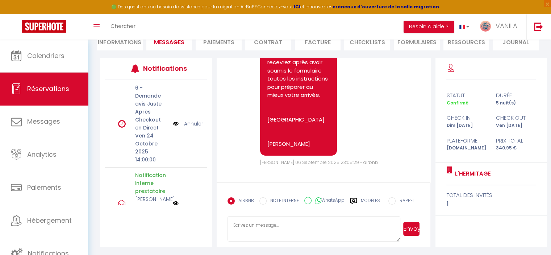
scroll to position [77, 0]
click at [119, 44] on li "Informations" at bounding box center [120, 41] width 46 height 18
select select
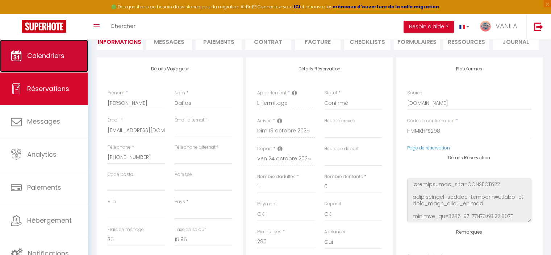
click at [57, 61] on link "Calendriers" at bounding box center [44, 55] width 88 height 33
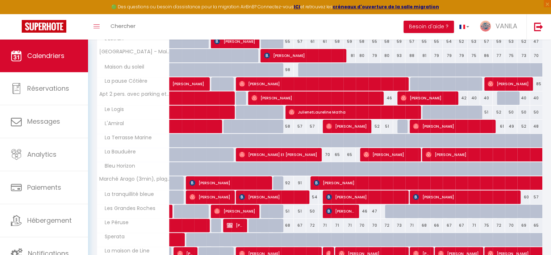
scroll to position [145, 0]
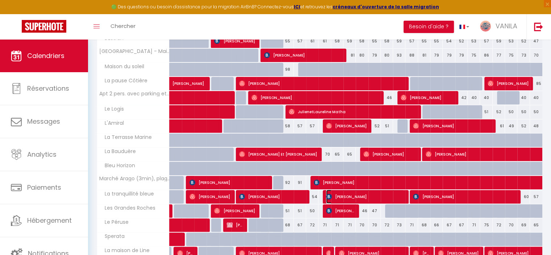
click at [353, 193] on span "[PERSON_NAME]" at bounding box center [365, 196] width 78 height 14
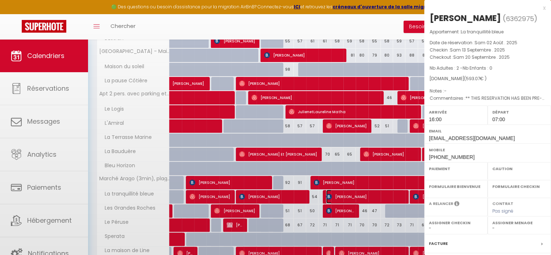
select select "OK"
select select "1"
select select "0"
select select "1"
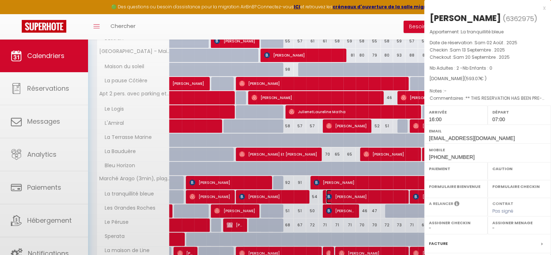
select select
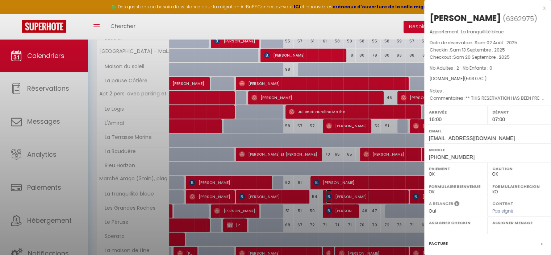
select select "44817"
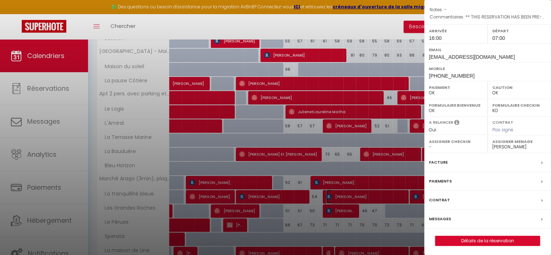
scroll to position [82, 0]
click at [475, 238] on link "Détails de la réservation" at bounding box center [487, 239] width 104 height 9
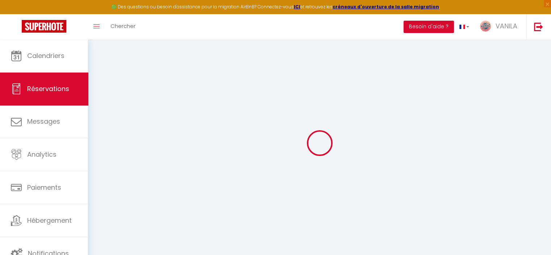
type input "[PERSON_NAME]"
type input "[EMAIL_ADDRESS][DOMAIN_NAME]"
type input "[PHONE_NUMBER]"
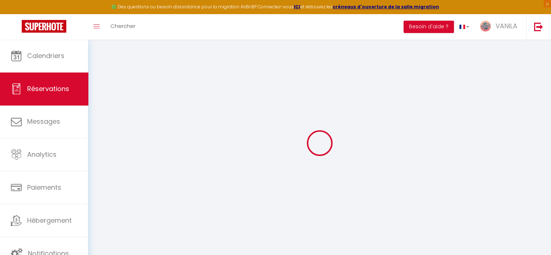
type input "[PHONE_NUMBER]"
type input "4102"
type input "[STREET_ADDRESS]"
type input "Ougree"
select select "BE"
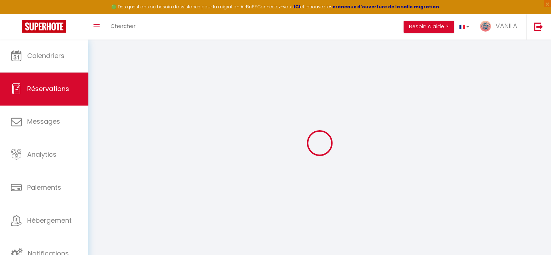
type input "30"
type input "96.3"
type input "8.3"
select select "21818"
select select "1"
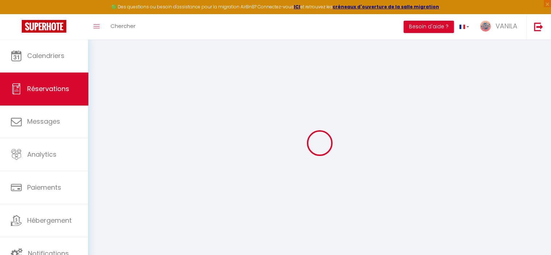
select select
type input "2"
select select "12"
select select "15"
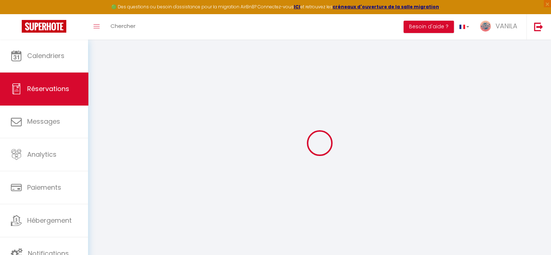
type input "483.47"
checkbox input "false"
type input "0"
select select "2"
type input "55"
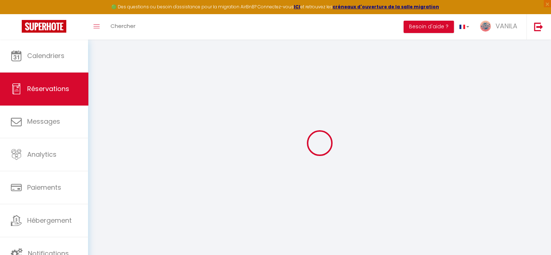
type input "60"
type input "0"
select select
checkbox input "false"
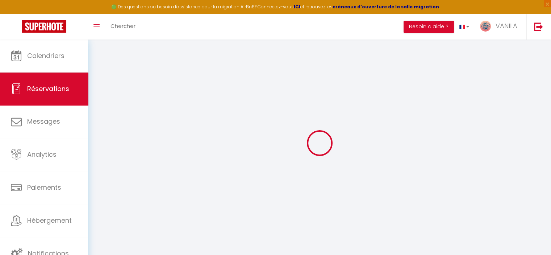
select select
checkbox input "false"
select select
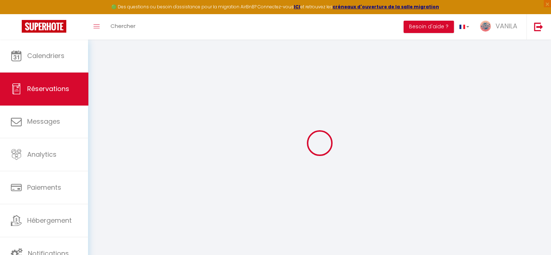
checkbox input "false"
select select
checkbox input "false"
type textarea "** THIS RESERVATION HAS BEEN PRE-PAID ** Reservation has a cancellation grace p…"
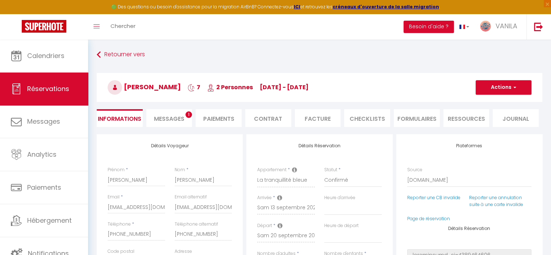
type input "53"
type input "26.6"
select select
checkbox input "false"
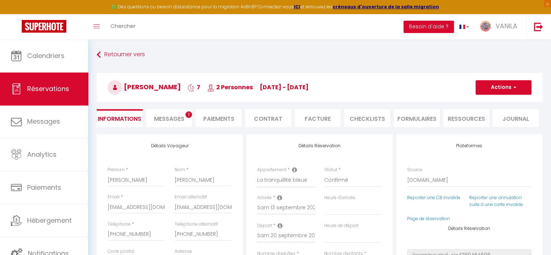
select select "16:00"
select select "07:00"
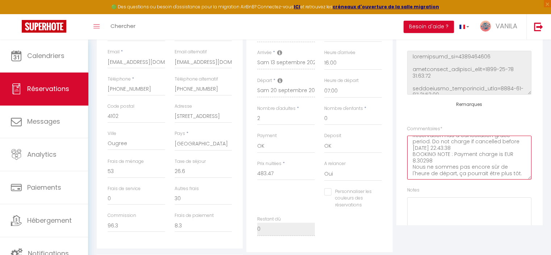
scroll to position [86, 0]
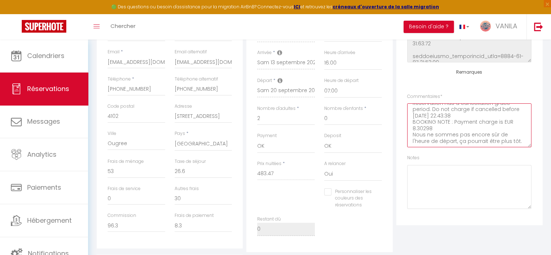
drag, startPoint x: 411, startPoint y: 191, endPoint x: 502, endPoint y: 222, distance: 95.7
click at [502, 222] on div "Plateformes Source Direct [DOMAIN_NAME] [DOMAIN_NAME] Chalet montagne Expedia G…" at bounding box center [469, 106] width 146 height 235
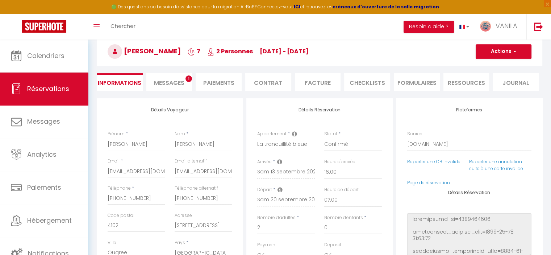
scroll to position [0, 0]
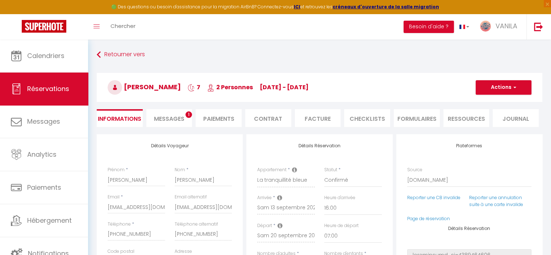
type textarea "ARR : 1 lit double + 2 kits serviettes"
click at [501, 87] on button "Actions" at bounding box center [504, 87] width 56 height 14
click at [491, 102] on link "Enregistrer" at bounding box center [496, 103] width 57 height 9
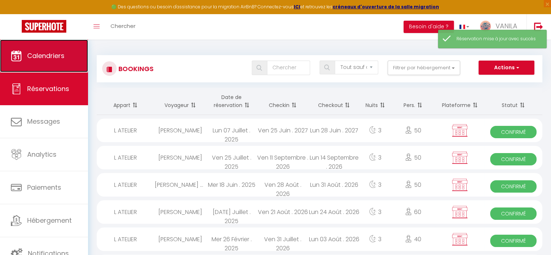
click at [55, 55] on span "Calendriers" at bounding box center [45, 55] width 37 height 9
